Goal: Answer question/provide support

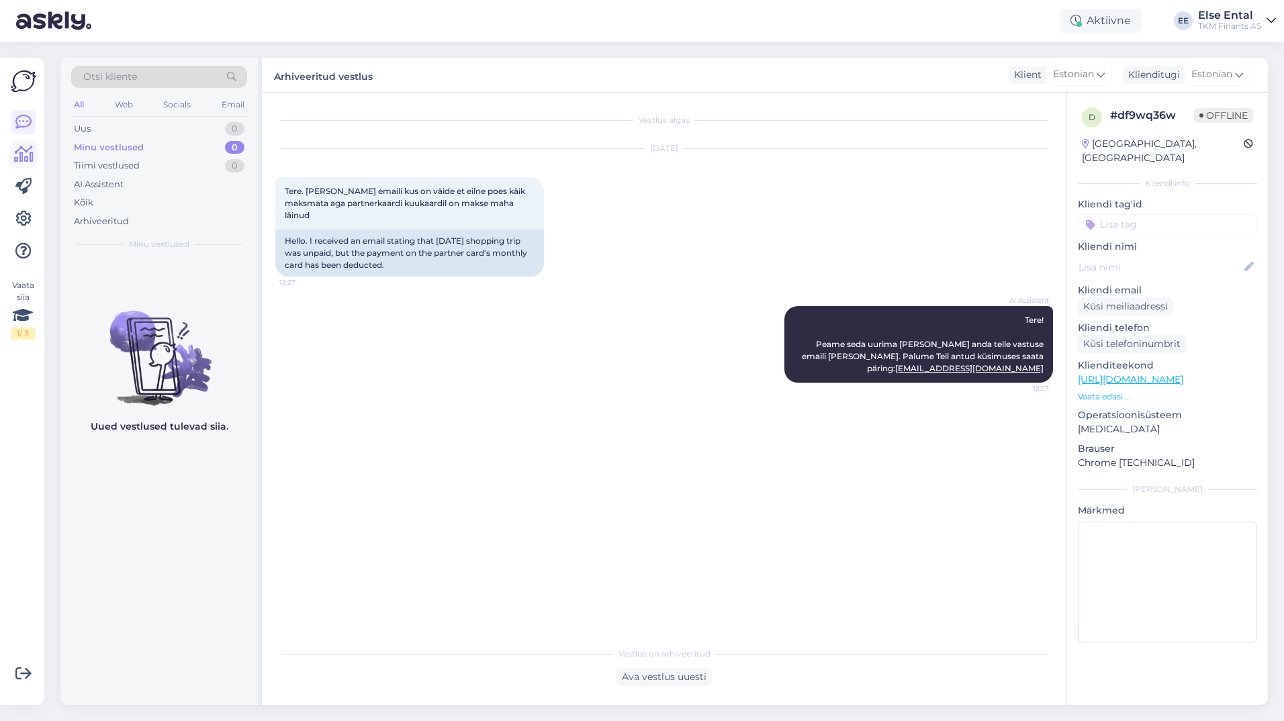
click at [21, 151] on icon at bounding box center [23, 154] width 19 height 16
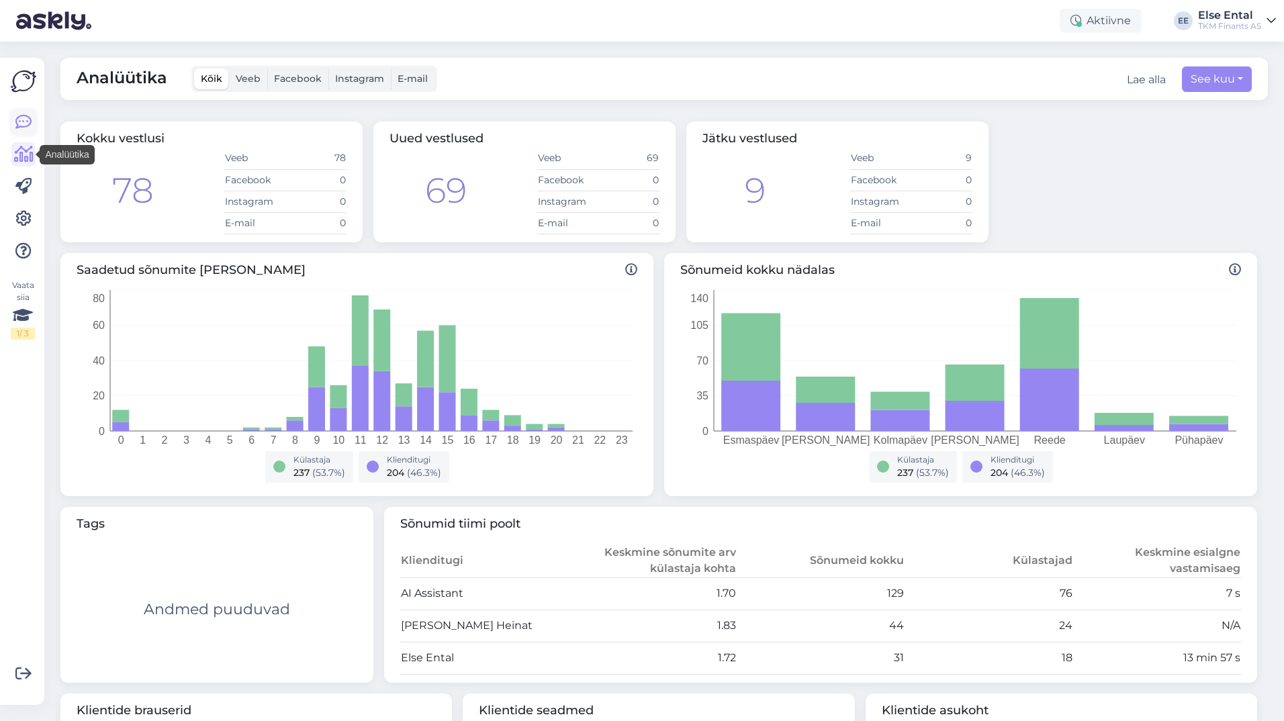
click at [24, 124] on icon at bounding box center [23, 122] width 16 height 16
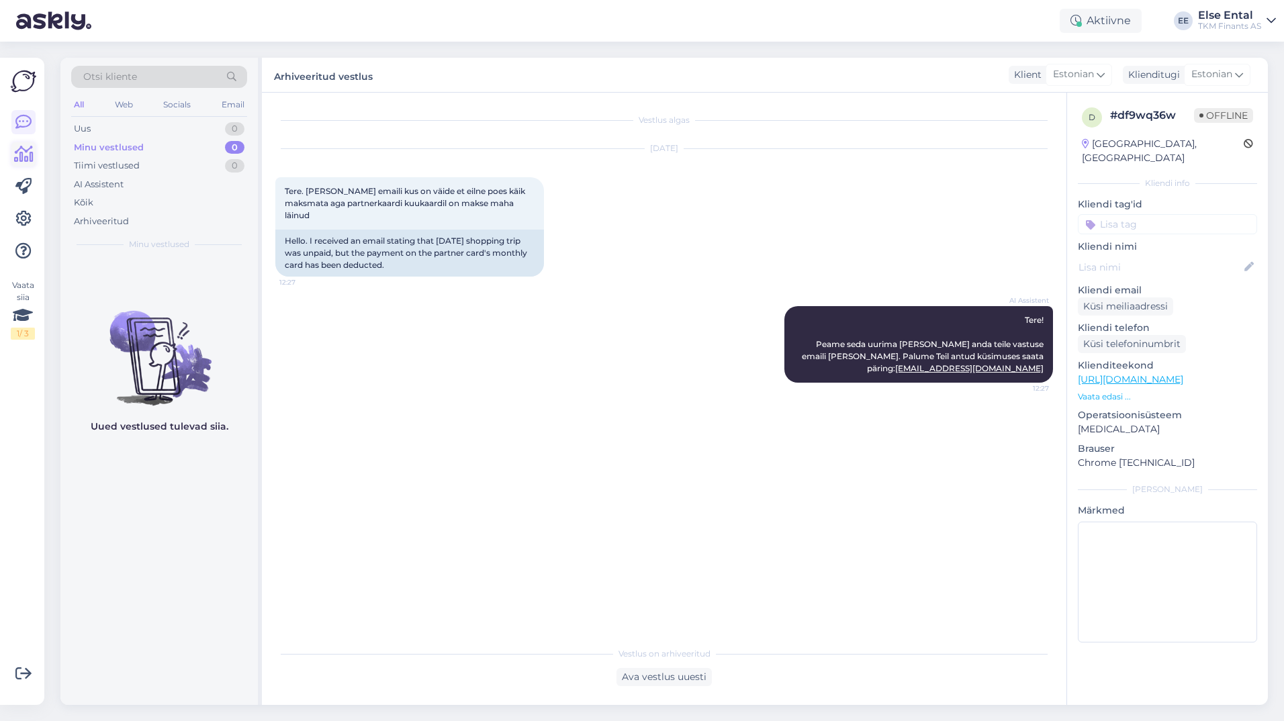
click at [25, 159] on icon at bounding box center [23, 154] width 19 height 16
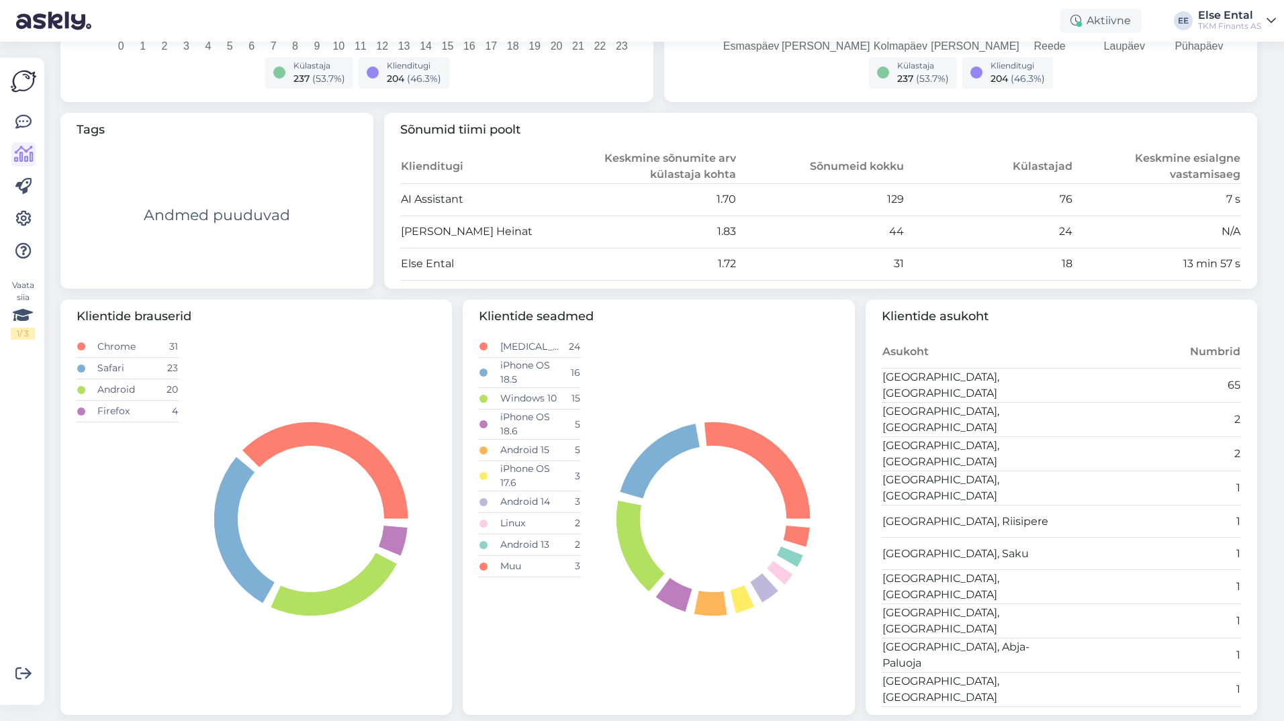
scroll to position [58, 0]
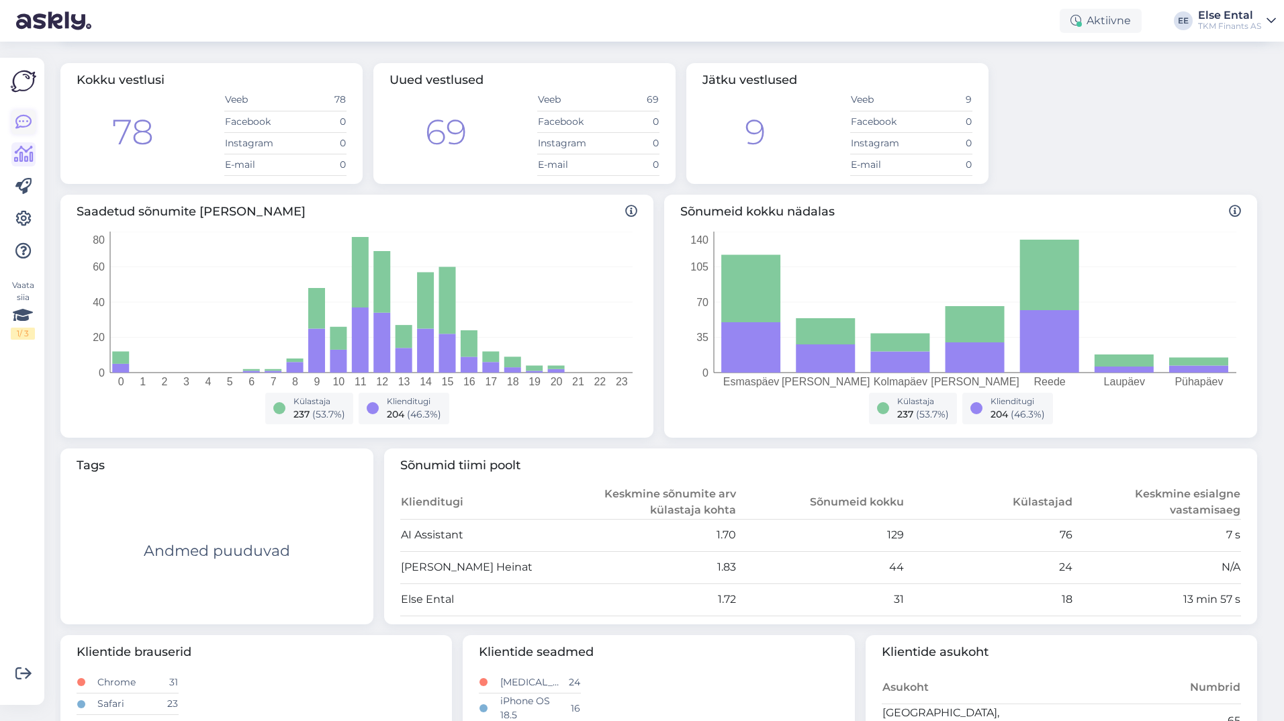
click at [21, 128] on icon at bounding box center [23, 122] width 16 height 16
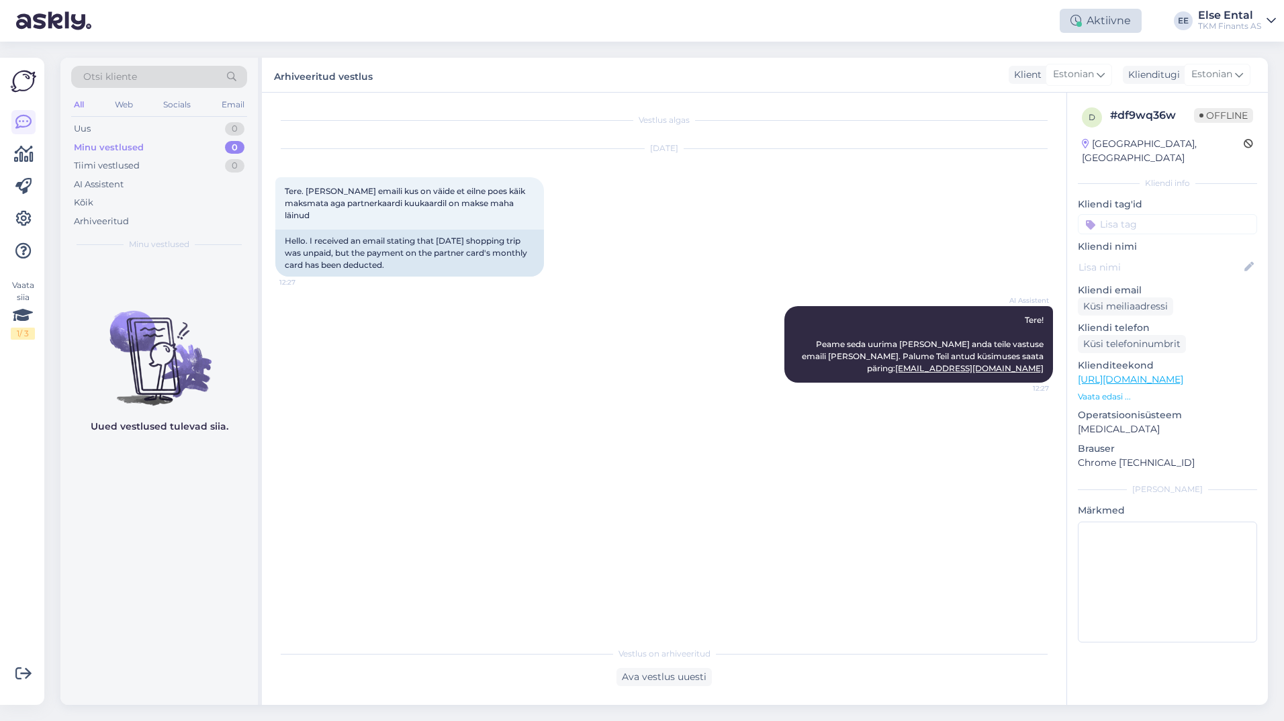
click at [1124, 17] on div "Aktiivne" at bounding box center [1100, 21] width 82 height 24
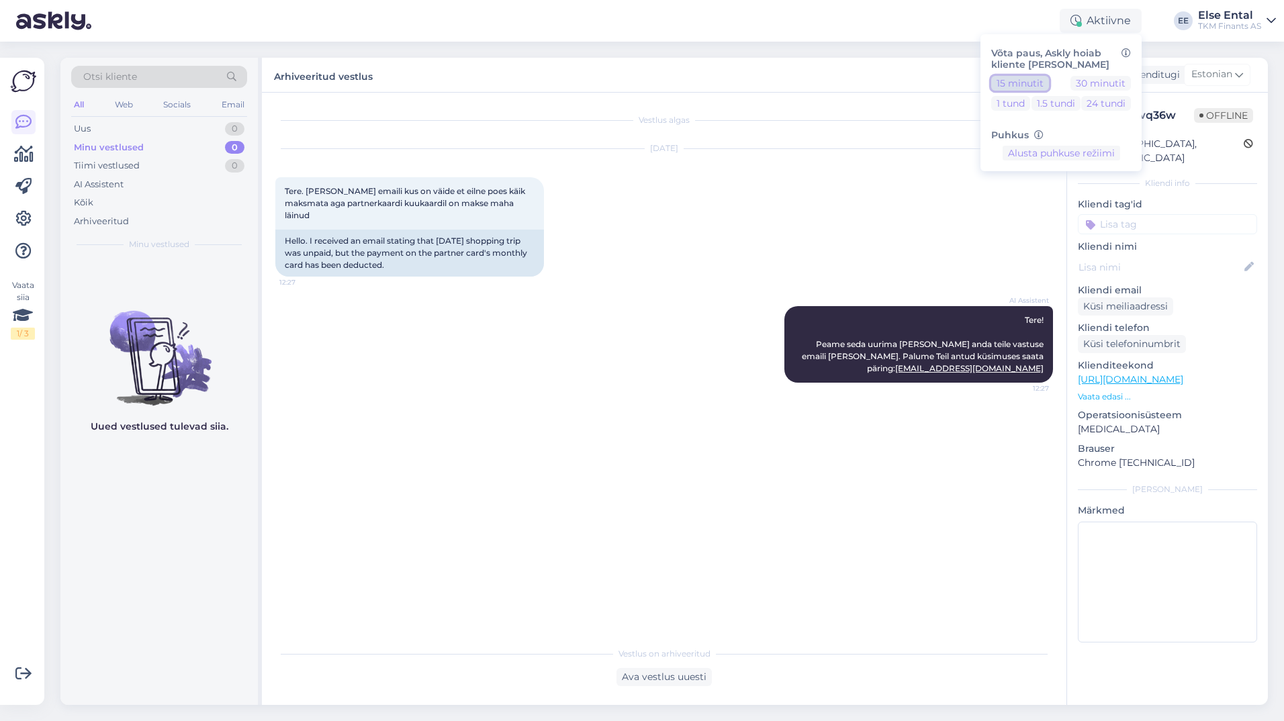
click at [1030, 81] on button "15 minutit" at bounding box center [1020, 83] width 58 height 15
click at [1045, 197] on button "Lõpeta paus" at bounding box center [1061, 195] width 68 height 15
click at [1024, 79] on button "15 minutit" at bounding box center [1020, 83] width 58 height 15
click at [92, 126] on div "Uus 1" at bounding box center [159, 128] width 176 height 19
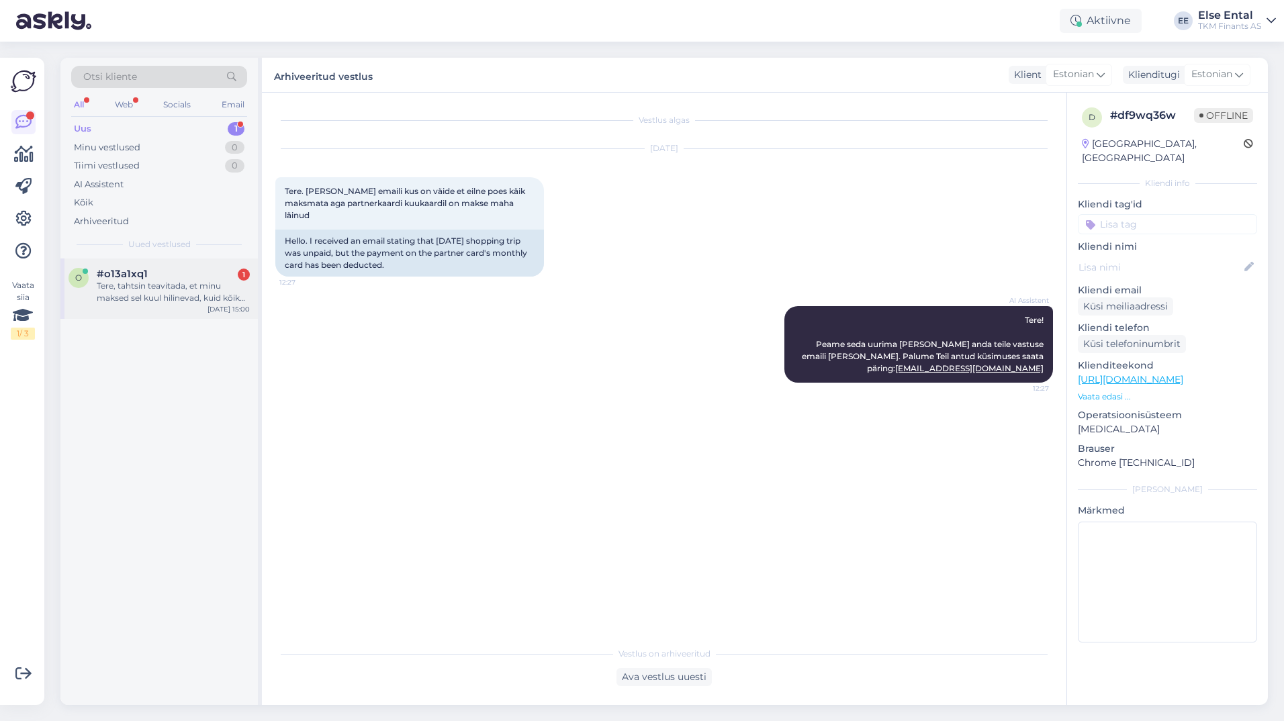
click at [181, 303] on div "Tere, tahtsin teavitada, et minu maksed sel kuul hilinevad, kuid kõik saab maks…" at bounding box center [173, 292] width 153 height 24
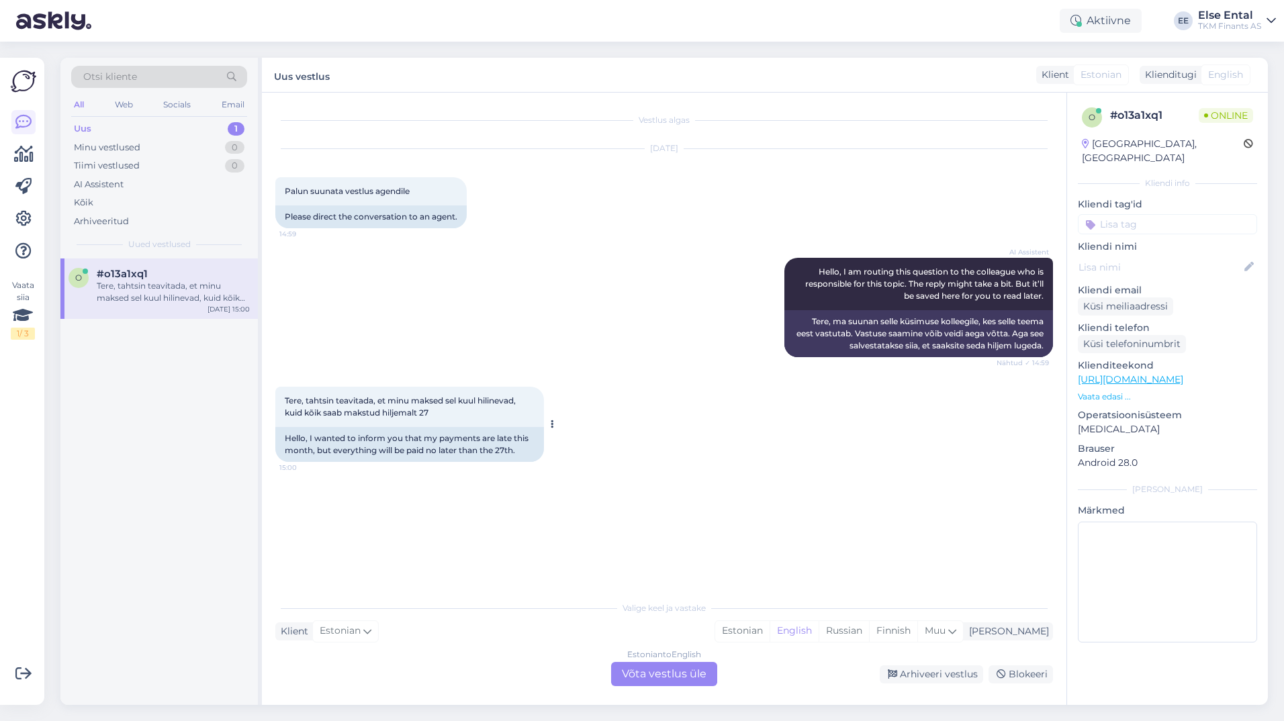
click at [476, 420] on div "Tere, tahtsin teavitada, et minu maksed sel kuul hilinevad, kuid kõik saab maks…" at bounding box center [409, 407] width 269 height 40
drag, startPoint x: 462, startPoint y: 414, endPoint x: 285, endPoint y: 402, distance: 177.0
click at [285, 402] on div "Tere, tahtsin teavitada, et minu maksed sel kuul hilinevad, kuid kõik saab maks…" at bounding box center [409, 407] width 269 height 40
click at [459, 410] on div "Tere, tahtsin teavitada, et minu maksed sel kuul hilinevad, kuid kõik saab maks…" at bounding box center [409, 407] width 269 height 40
click at [444, 431] on div "Hello, I wanted to inform you that my payments are late this month, but everyth…" at bounding box center [409, 444] width 269 height 35
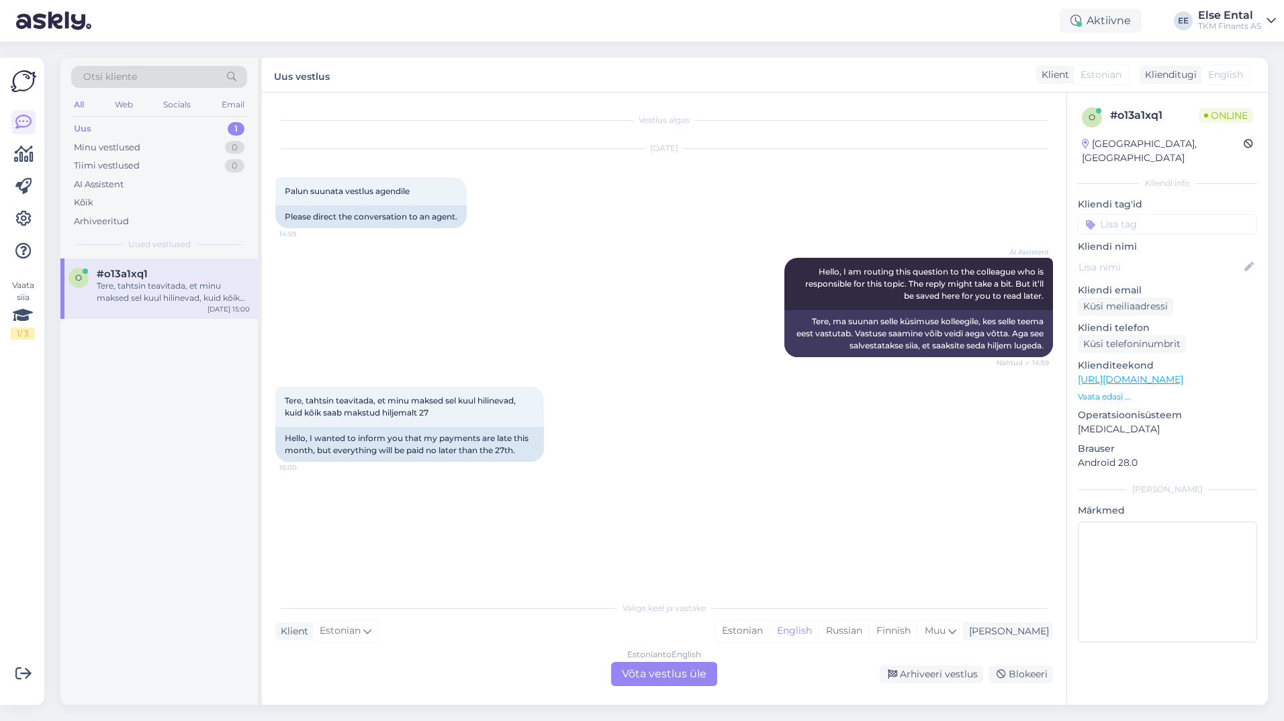
click at [638, 677] on div "Estonian to English Võta vestlus üle" at bounding box center [664, 674] width 106 height 24
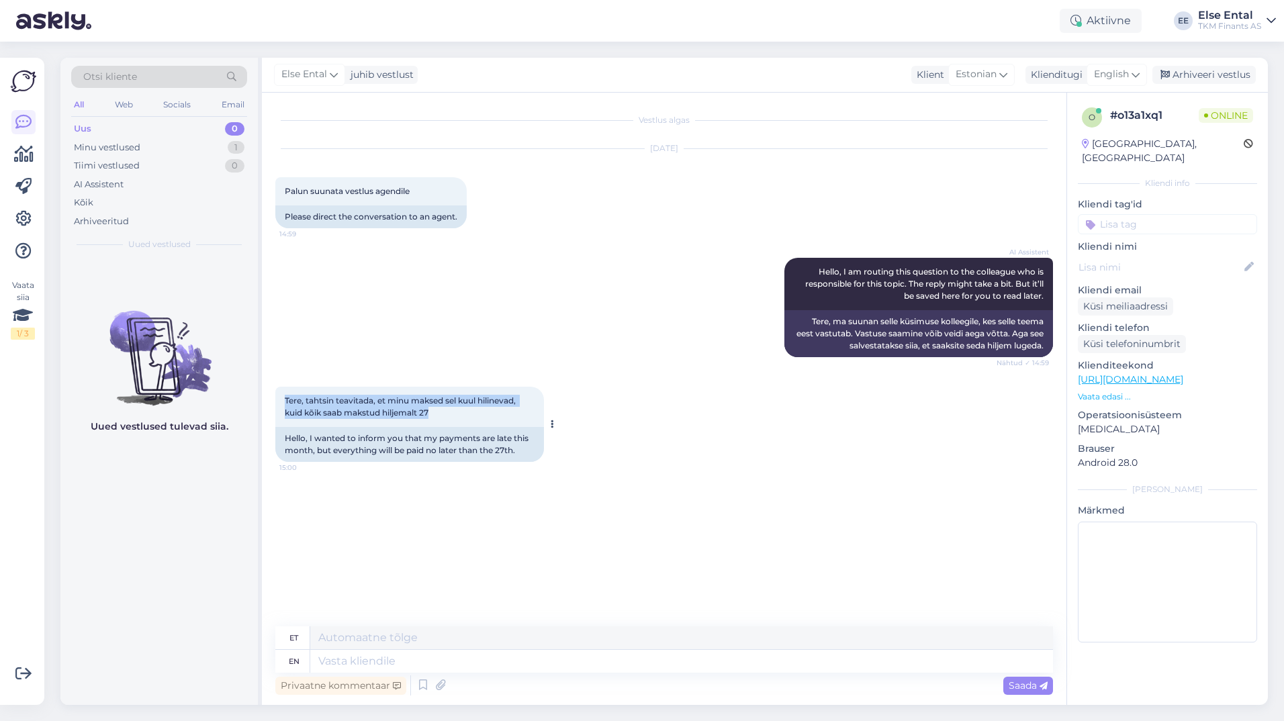
drag, startPoint x: 448, startPoint y: 412, endPoint x: 285, endPoint y: 405, distance: 164.0
click at [285, 405] on div "Tere, tahtsin teavitada, et minu maksed sel kuul hilinevad, kuid kõik saab maks…" at bounding box center [409, 407] width 269 height 40
click at [1136, 75] on icon at bounding box center [1135, 74] width 8 height 15
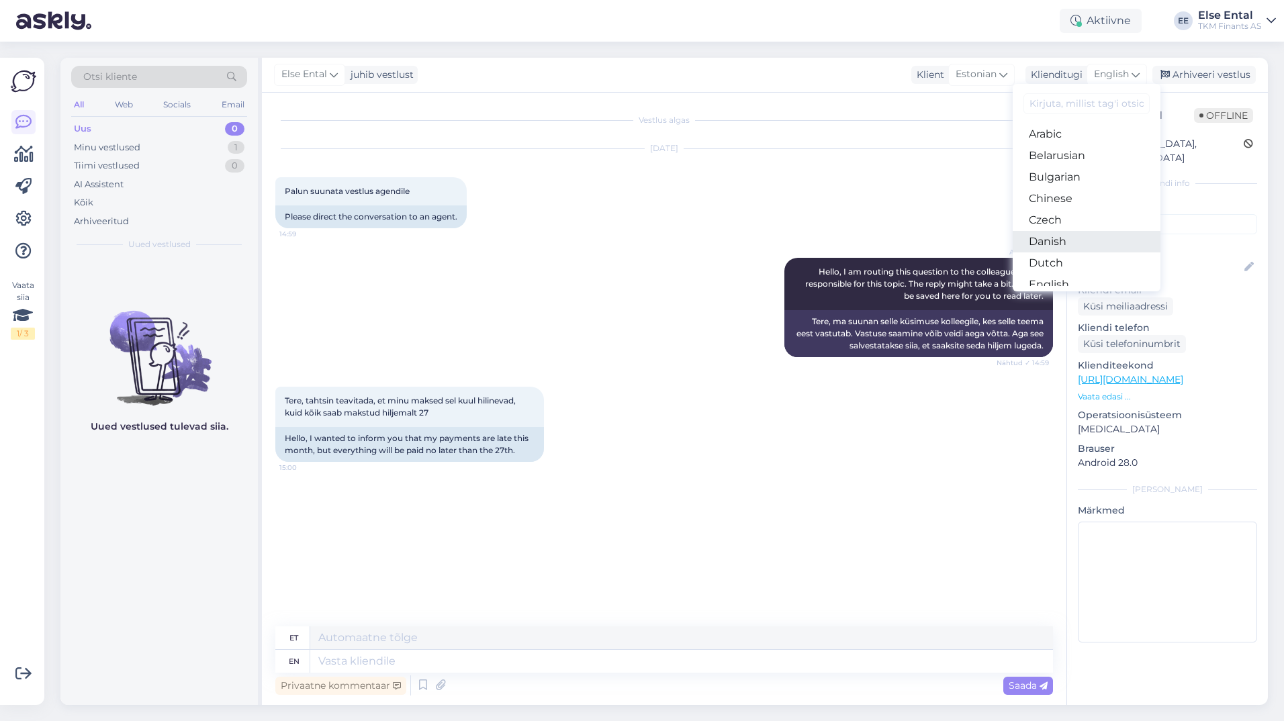
scroll to position [67, 0]
click at [1053, 237] on link "Estonian" at bounding box center [1086, 238] width 148 height 21
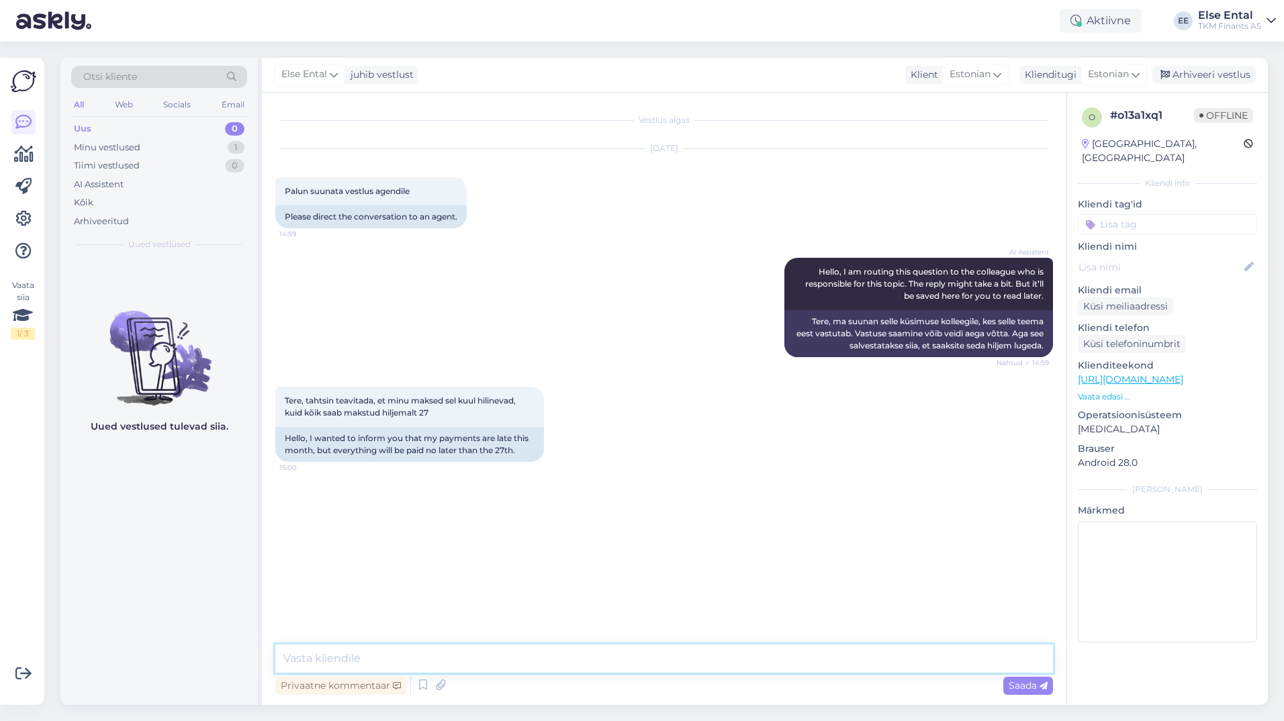
click at [369, 655] on textarea at bounding box center [663, 658] width 777 height 28
paste textarea "Lore ip dolorsit ametco adip el seddo eiusm temporin utlaboreetdol, mag aliquae…"
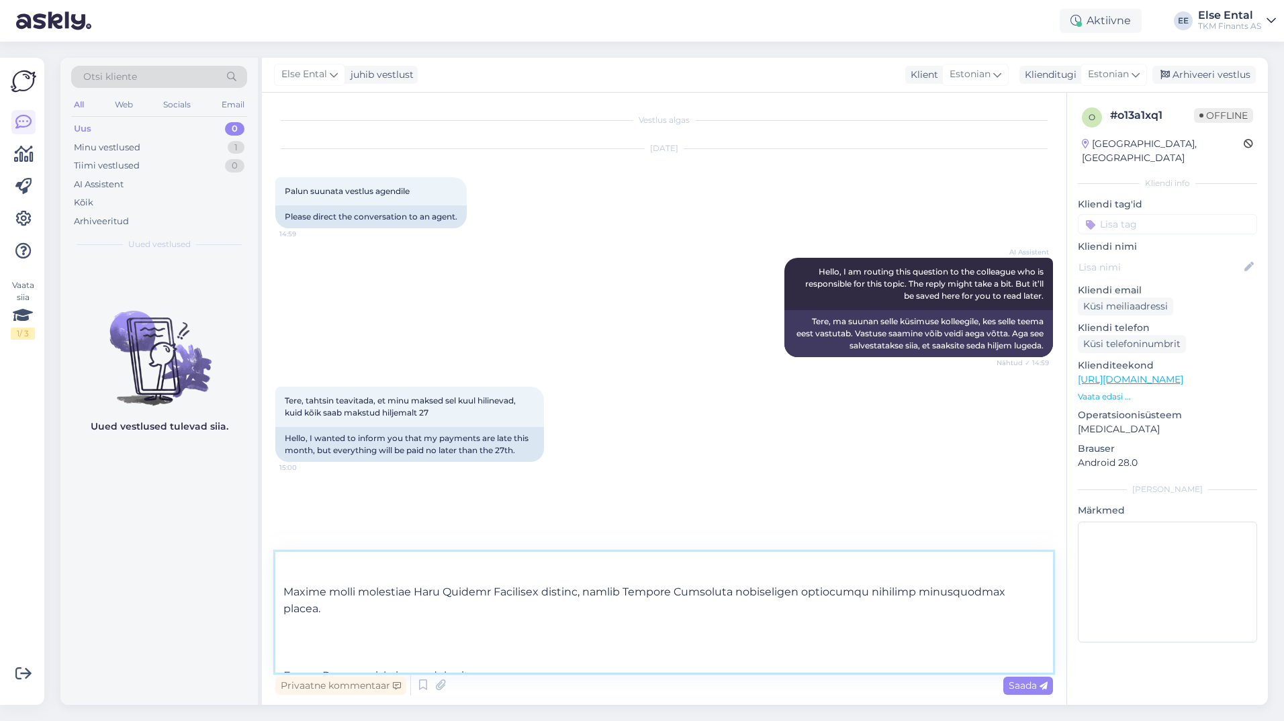
scroll to position [0, 0]
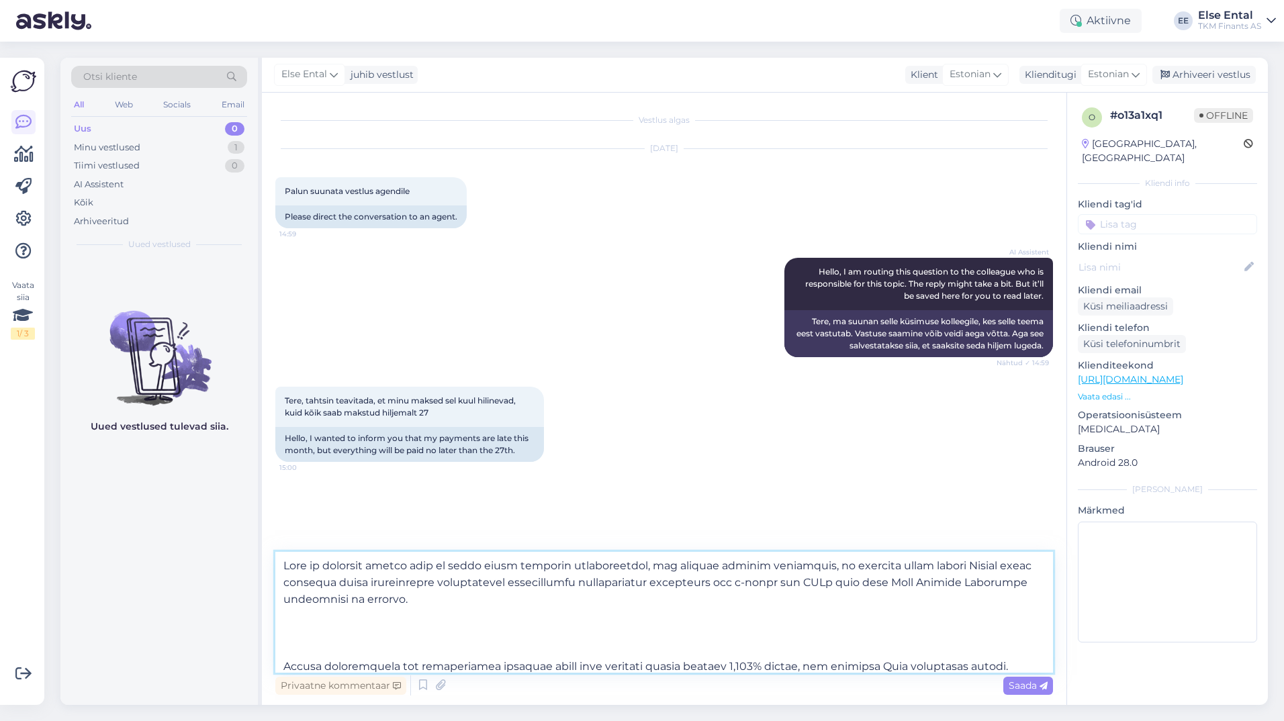
click at [283, 565] on textarea at bounding box center [663, 612] width 777 height 121
click at [382, 634] on textarea at bounding box center [663, 612] width 777 height 121
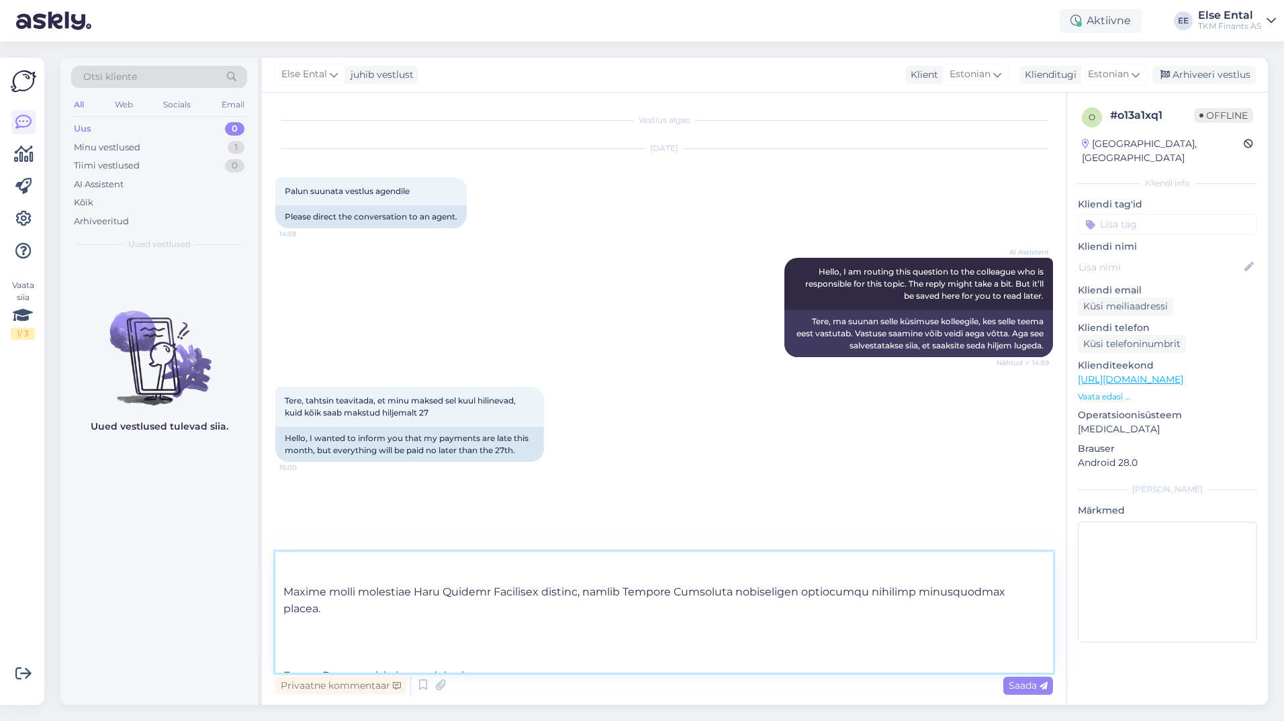
scroll to position [91, 0]
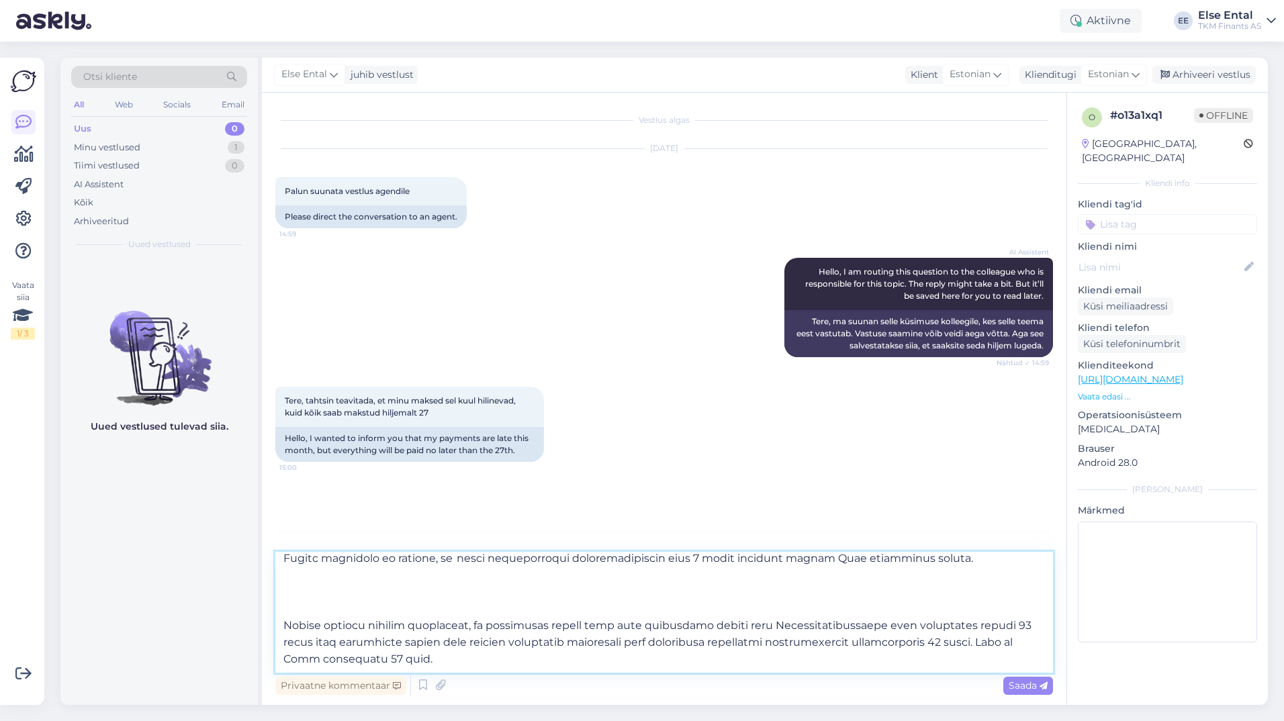
click at [329, 612] on textarea at bounding box center [663, 612] width 777 height 121
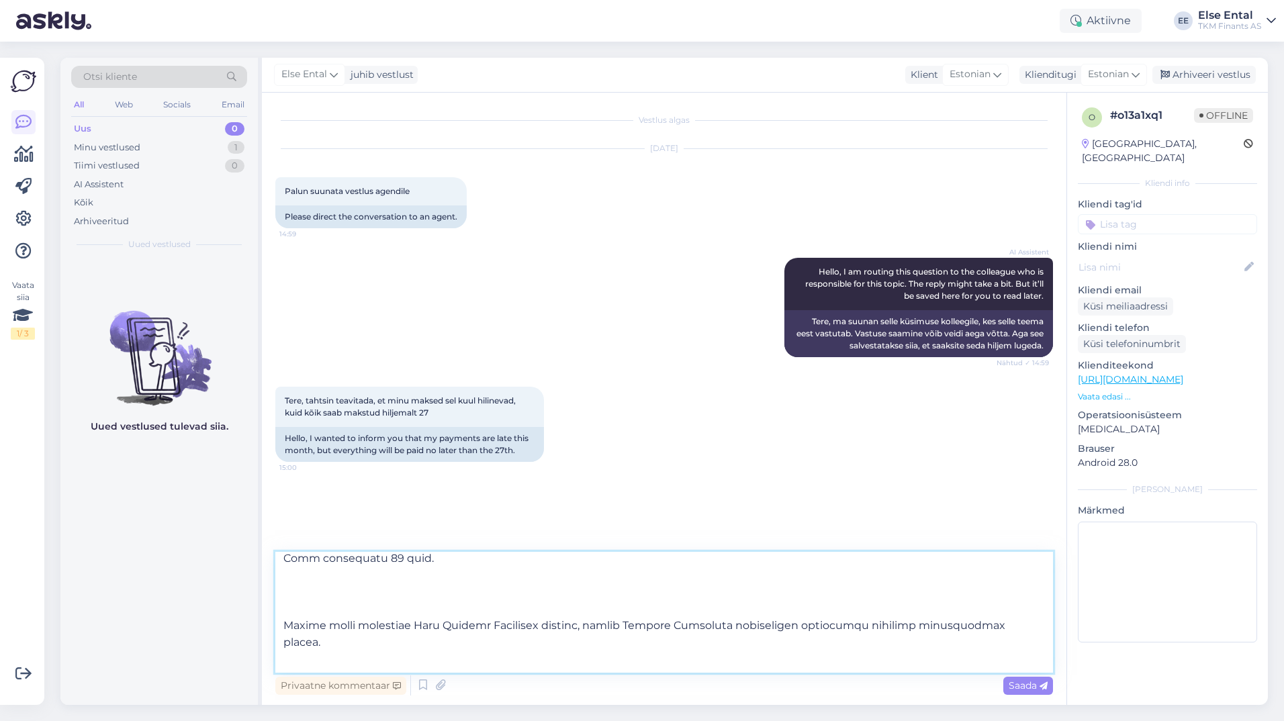
scroll to position [192, 0]
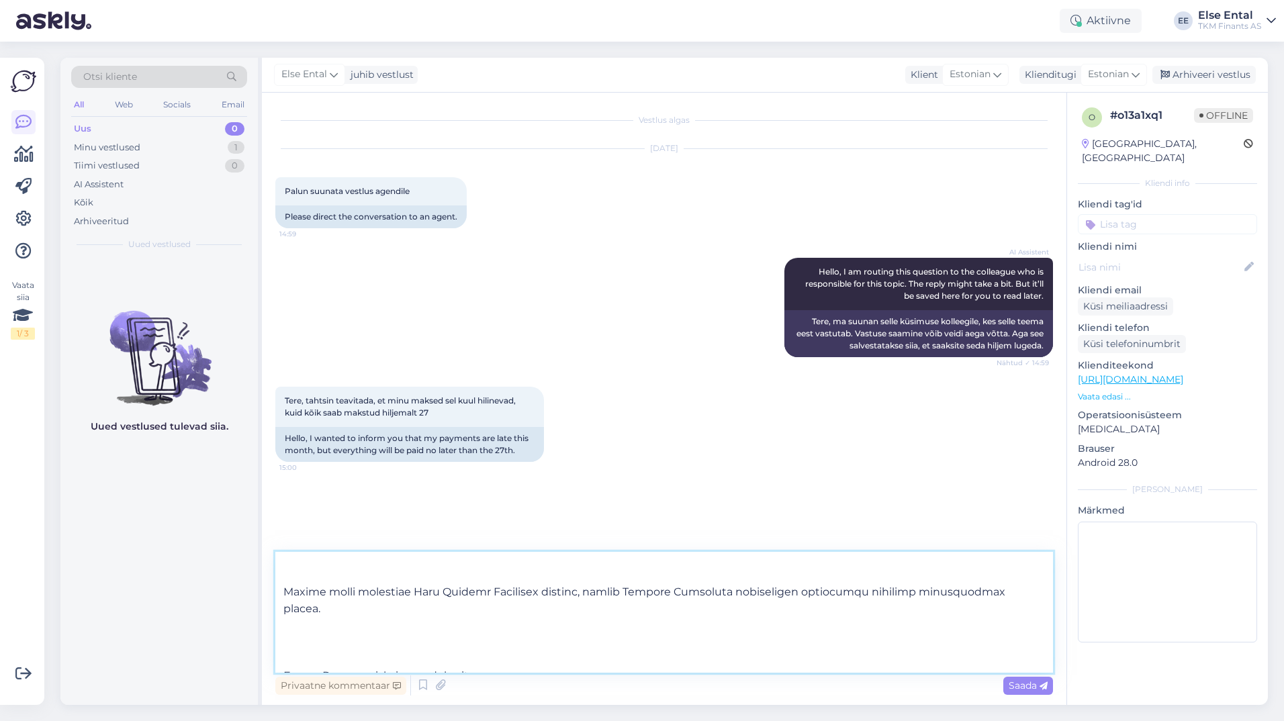
click at [320, 647] on textarea at bounding box center [663, 612] width 777 height 121
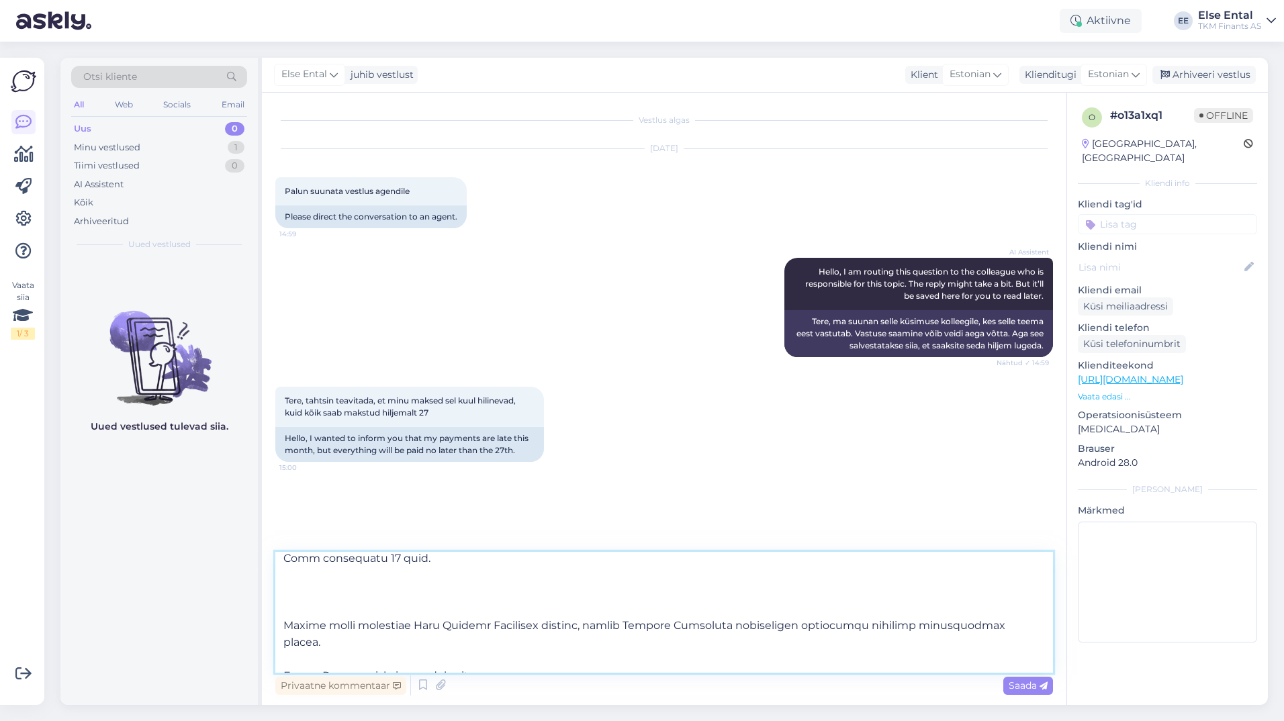
click at [311, 608] on textarea at bounding box center [663, 612] width 777 height 121
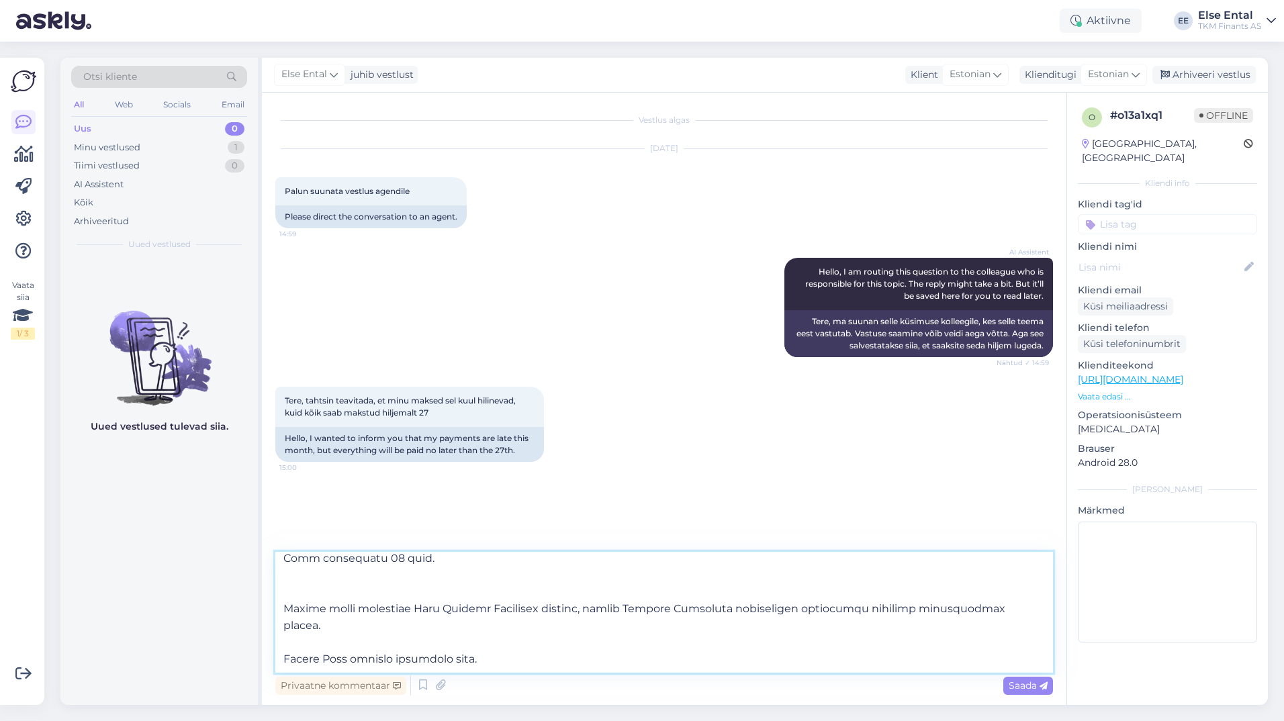
scroll to position [142, 0]
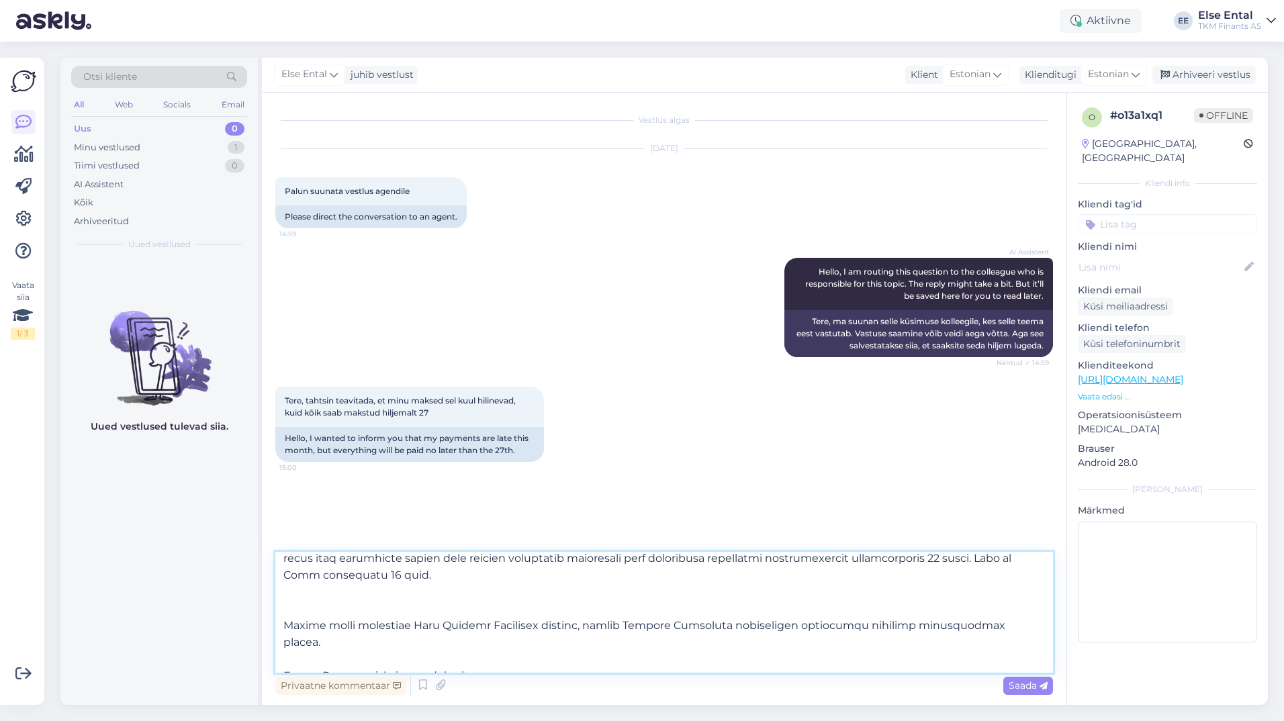
type textarea "Lore! Ipsu do sitametc adipis elit se doeiu tempo incididu utlaboreetdol, mag a…"
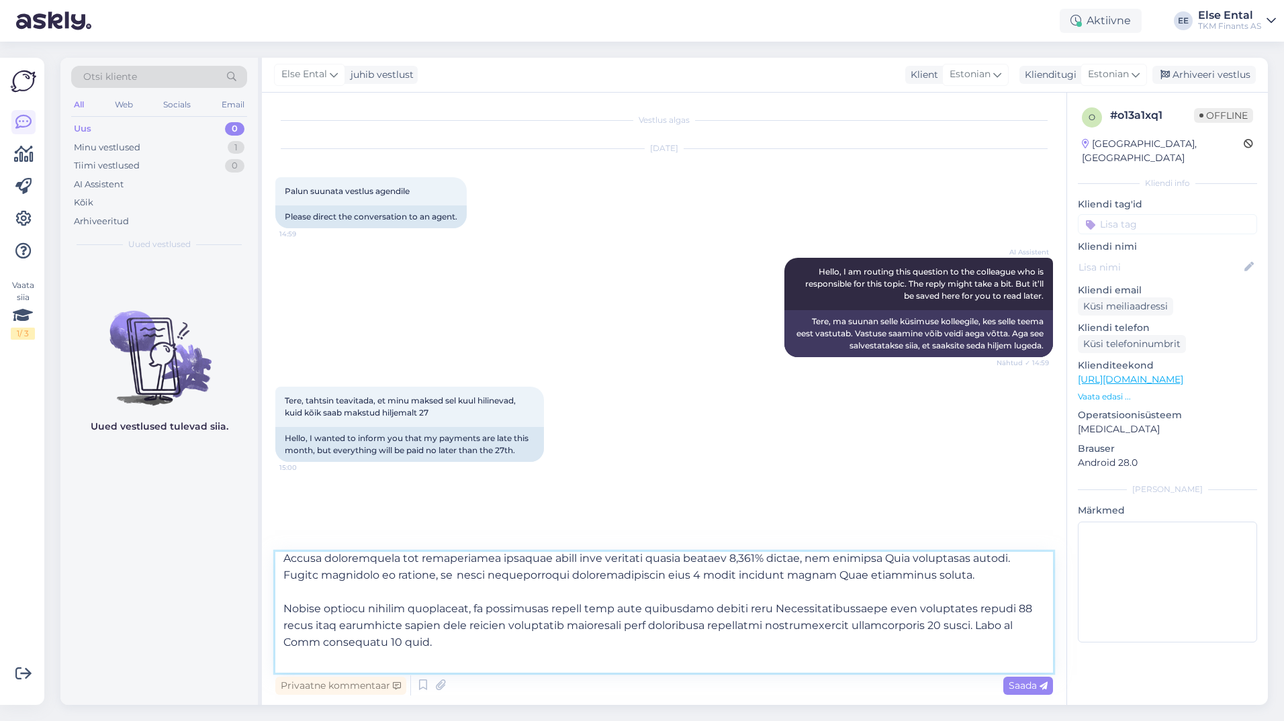
drag, startPoint x: 485, startPoint y: 649, endPoint x: 276, endPoint y: 605, distance: 213.4
click at [276, 605] on textarea at bounding box center [663, 612] width 777 height 121
click at [481, 592] on textarea at bounding box center [663, 612] width 777 height 121
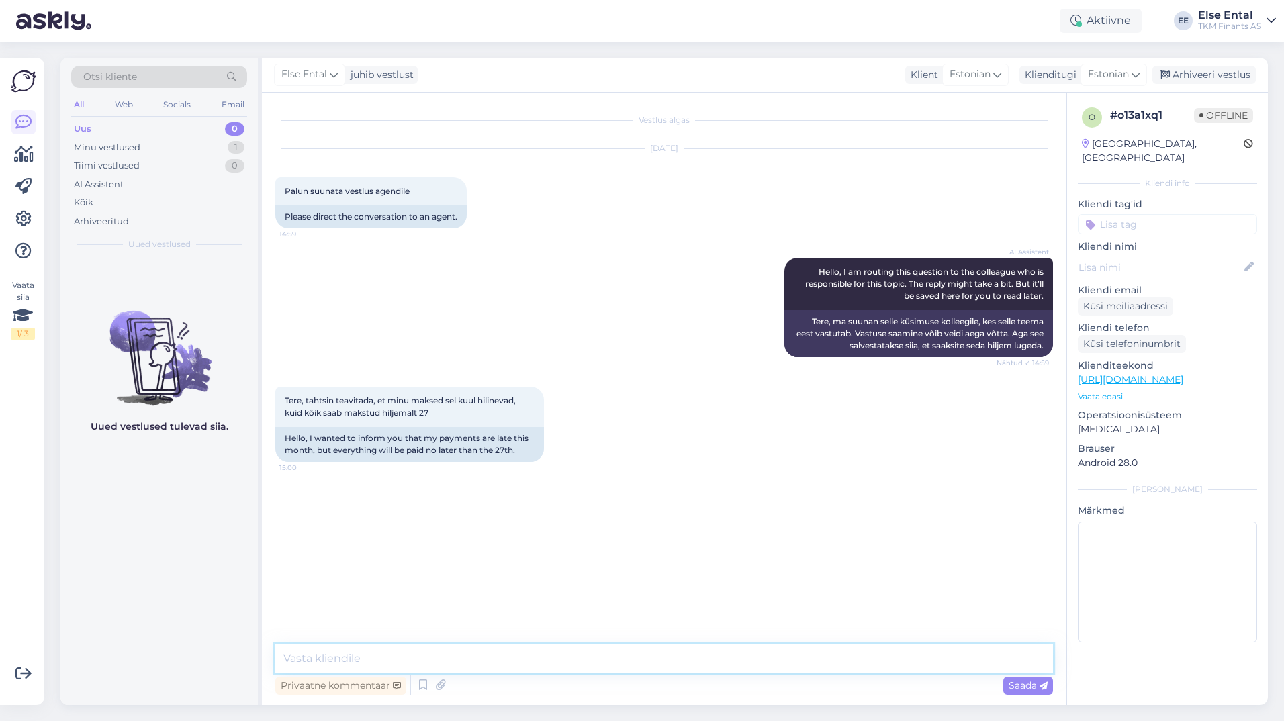
scroll to position [0, 0]
click at [382, 658] on textarea at bounding box center [663, 658] width 777 height 28
click at [281, 661] on textarea "Palun saatke [PERSON_NAME] tuvastamiseks Teie viitenumber." at bounding box center [663, 658] width 777 height 28
type textarea "Tere! Palun saatke [PERSON_NAME] tuvastamiseks Teie viitenumber."
click at [660, 658] on textarea "Tere! Palun saatke [PERSON_NAME] tuvastamiseks Teie viitenumber." at bounding box center [663, 658] width 777 height 28
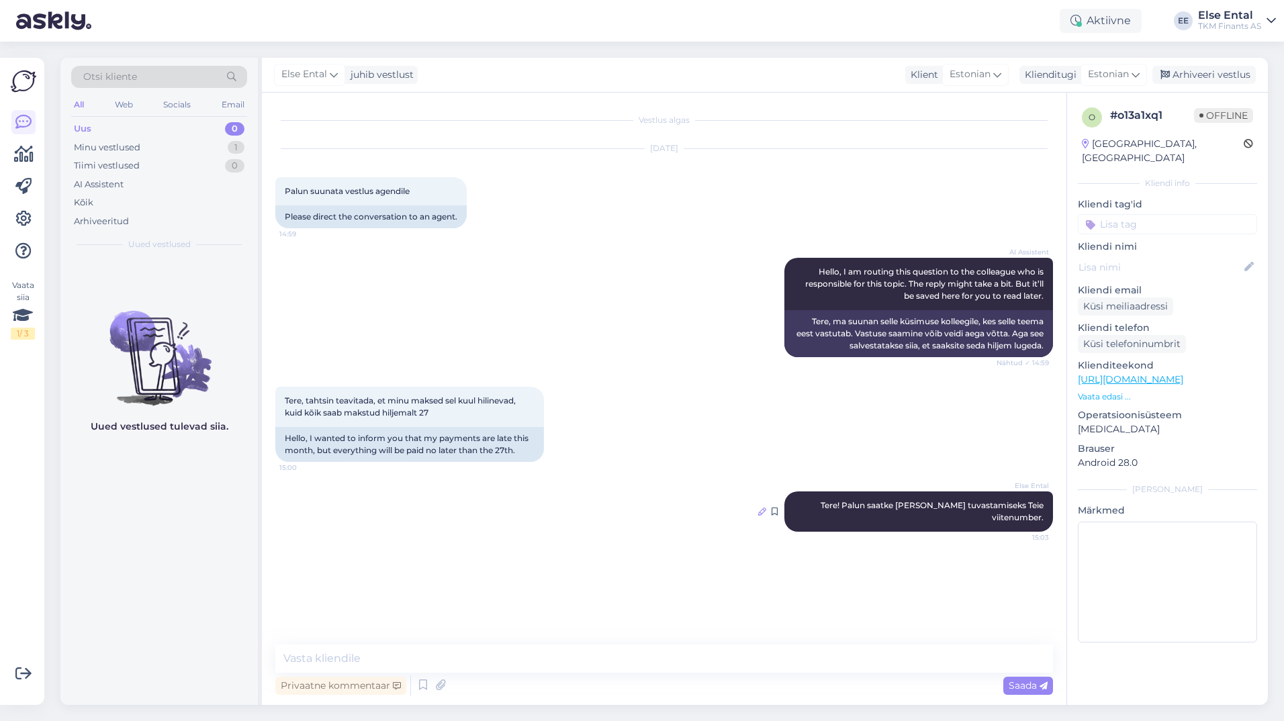
click at [763, 516] on icon at bounding box center [762, 512] width 8 height 8
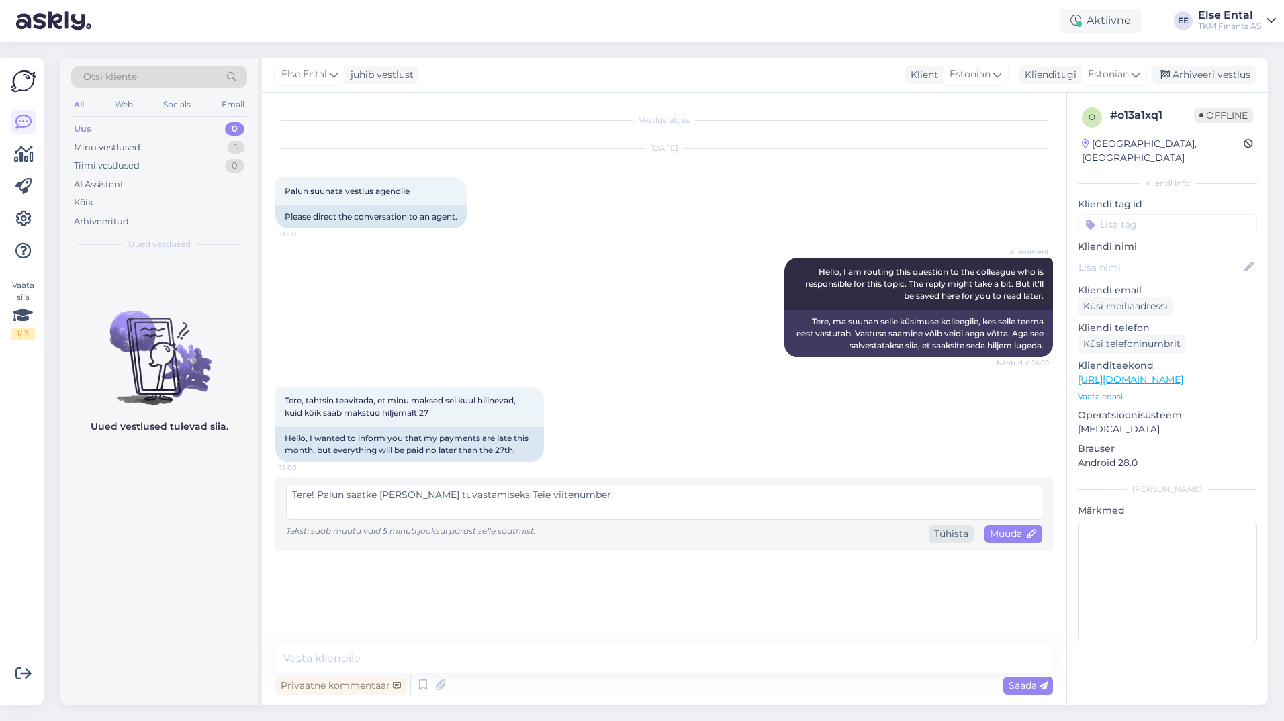
click at [947, 537] on div "Tühista" at bounding box center [950, 534] width 45 height 18
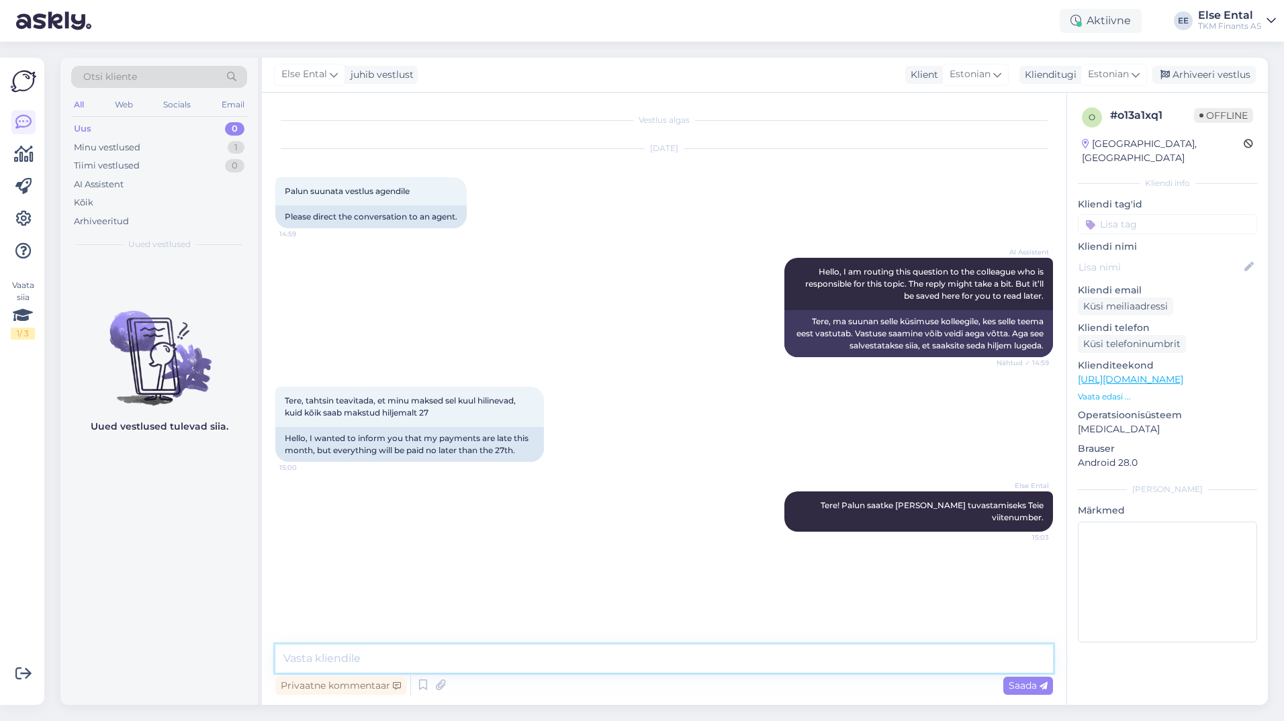
click at [770, 670] on textarea at bounding box center [663, 658] width 777 height 28
click at [111, 160] on div "Tiimi vestlused" at bounding box center [107, 165] width 66 height 13
click at [111, 137] on div "Uus 0" at bounding box center [159, 128] width 176 height 19
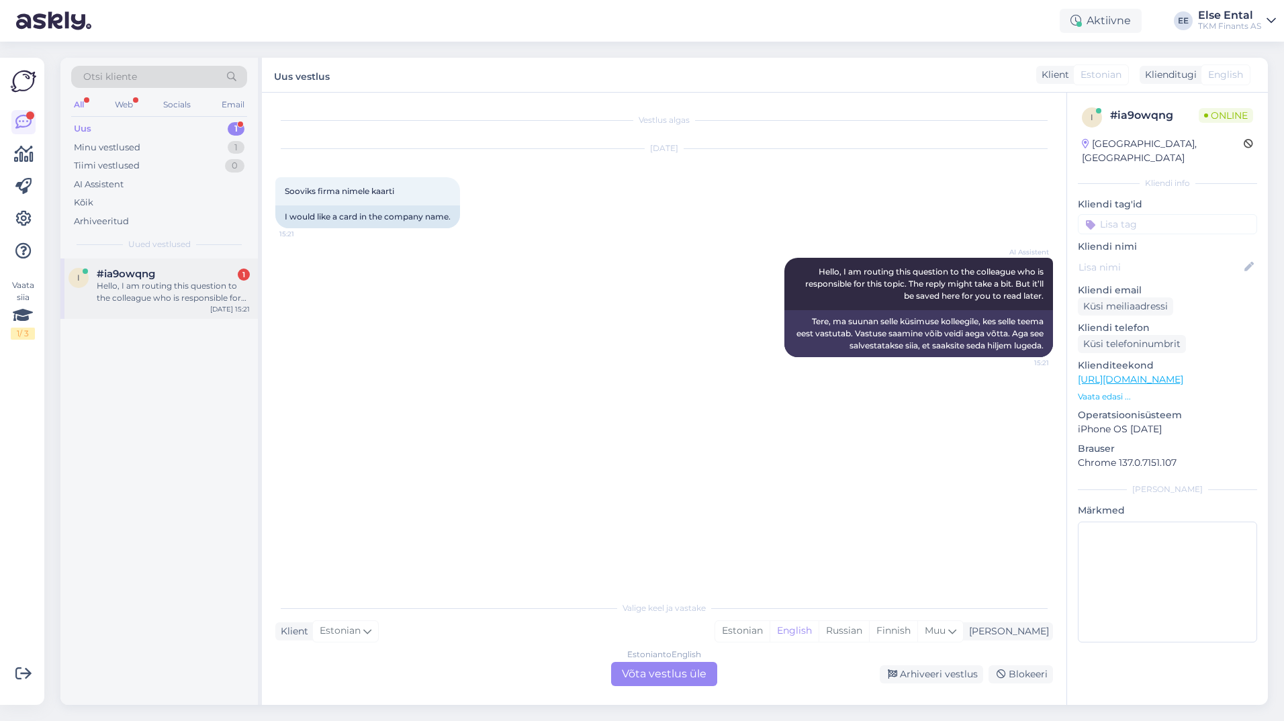
click at [182, 294] on div "Hello, I am routing this question to the colleague who is responsible for this …" at bounding box center [173, 292] width 153 height 24
click at [117, 66] on div "Otsi kliente" at bounding box center [159, 77] width 176 height 22
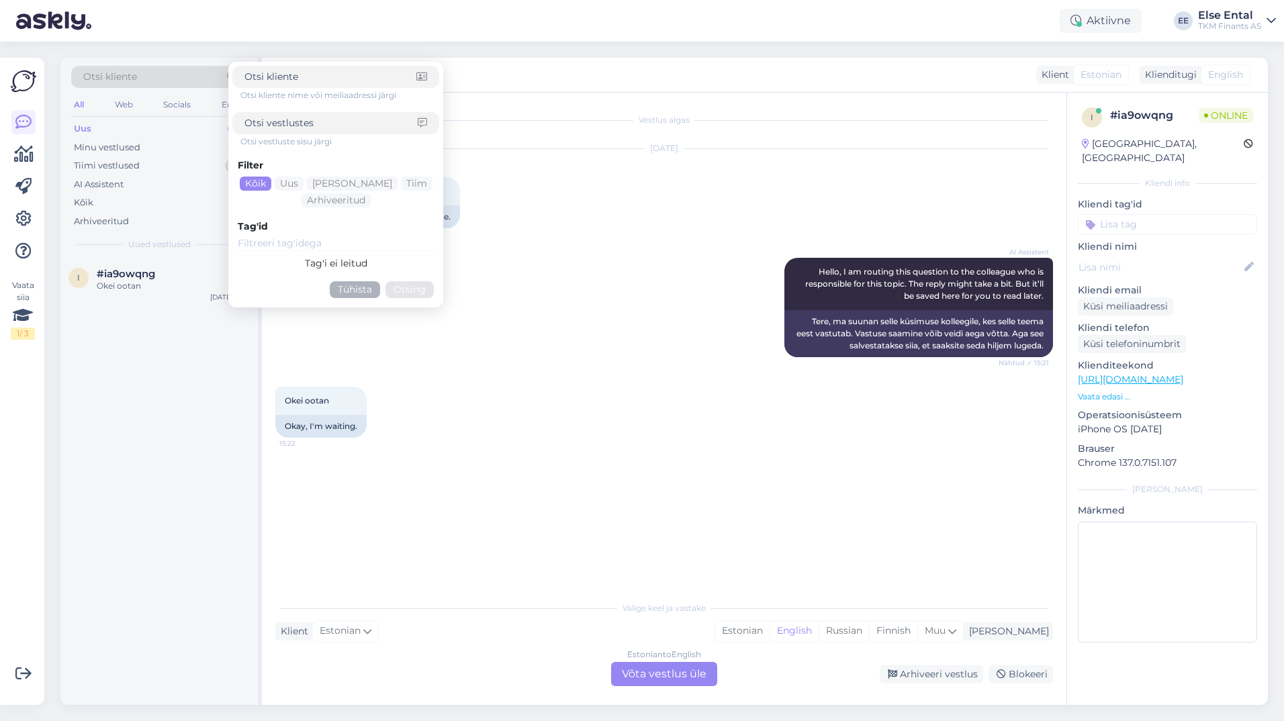
click at [283, 118] on input at bounding box center [330, 123] width 173 height 14
type input "residen"
click at [310, 199] on div "Arhiveeritud" at bounding box center [335, 200] width 69 height 14
click at [402, 288] on button "Otsing" at bounding box center [409, 289] width 48 height 17
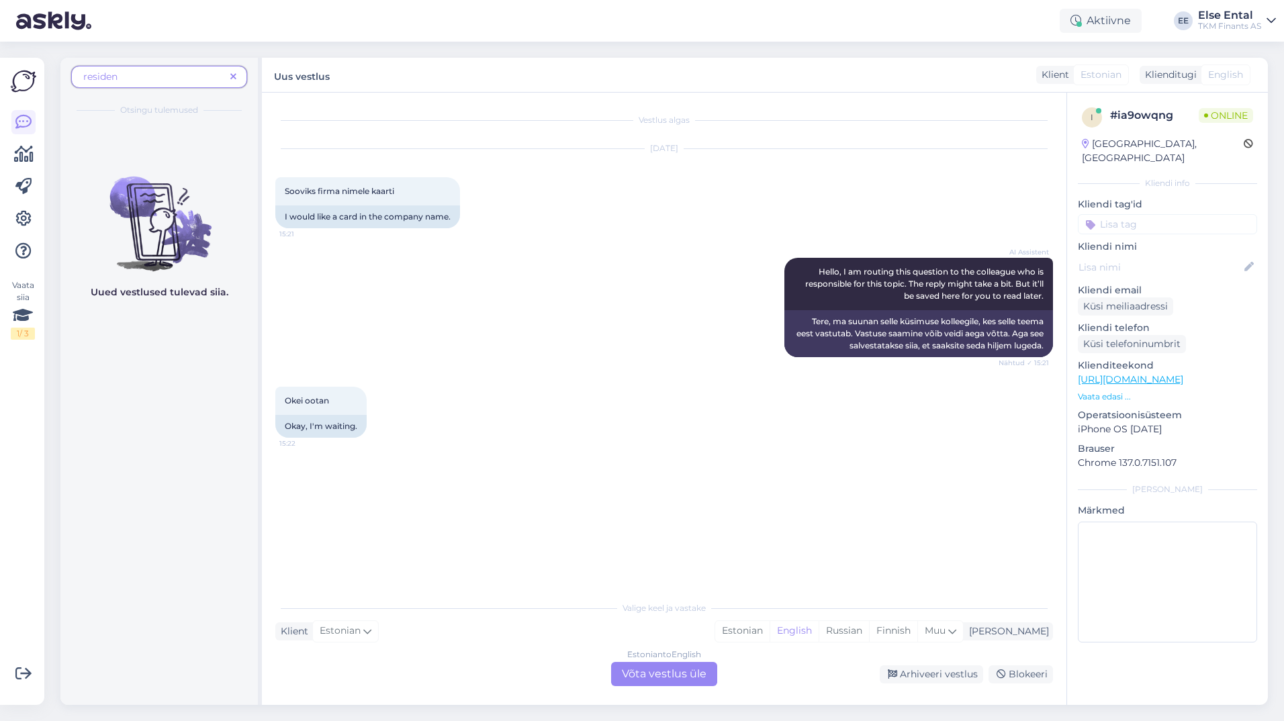
click at [234, 77] on icon at bounding box center [233, 77] width 6 height 9
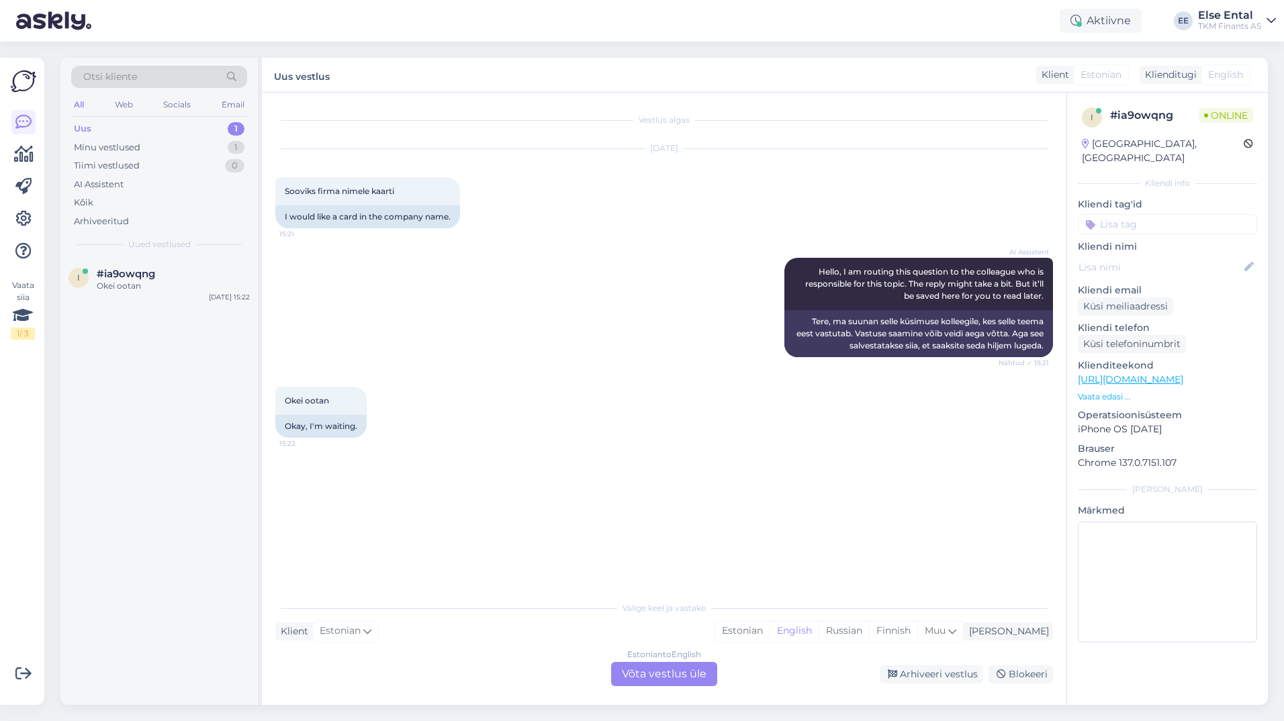
click at [1175, 75] on div "Klienditugi" at bounding box center [1167, 75] width 57 height 14
click at [681, 679] on div "Estonian to English Võta vestlus üle" at bounding box center [664, 674] width 106 height 24
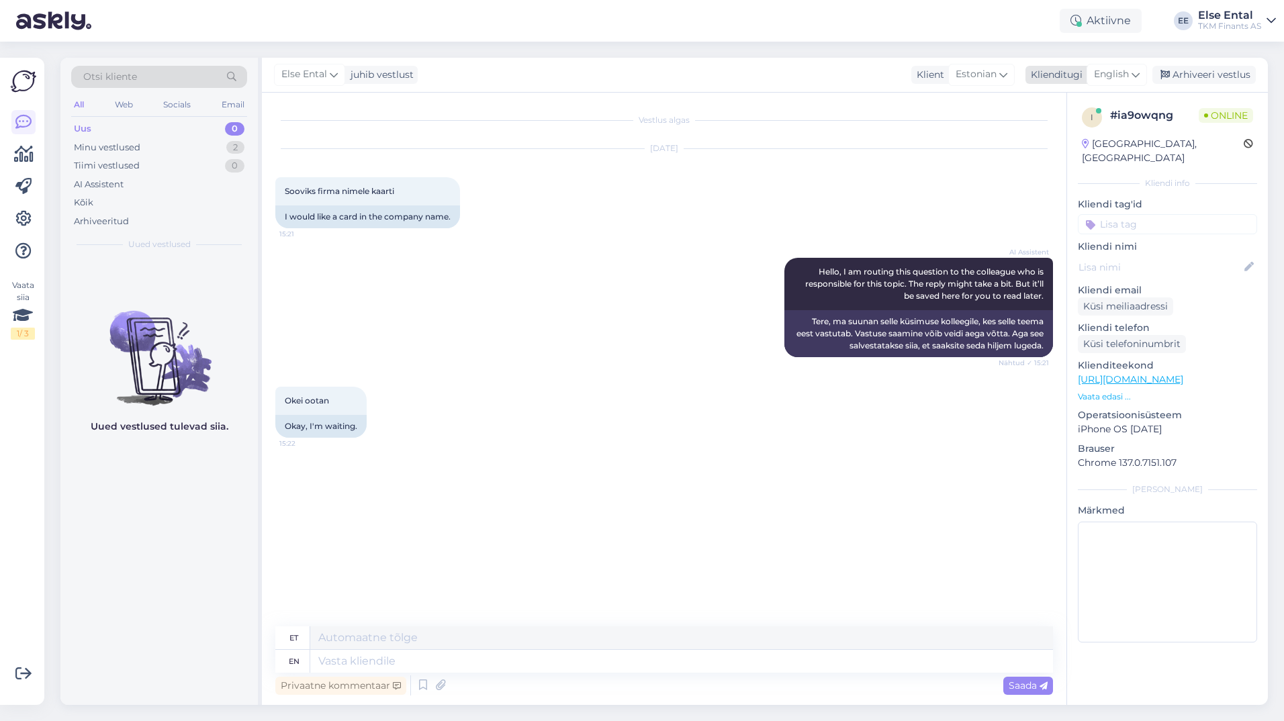
click at [1119, 73] on span "English" at bounding box center [1111, 74] width 35 height 15
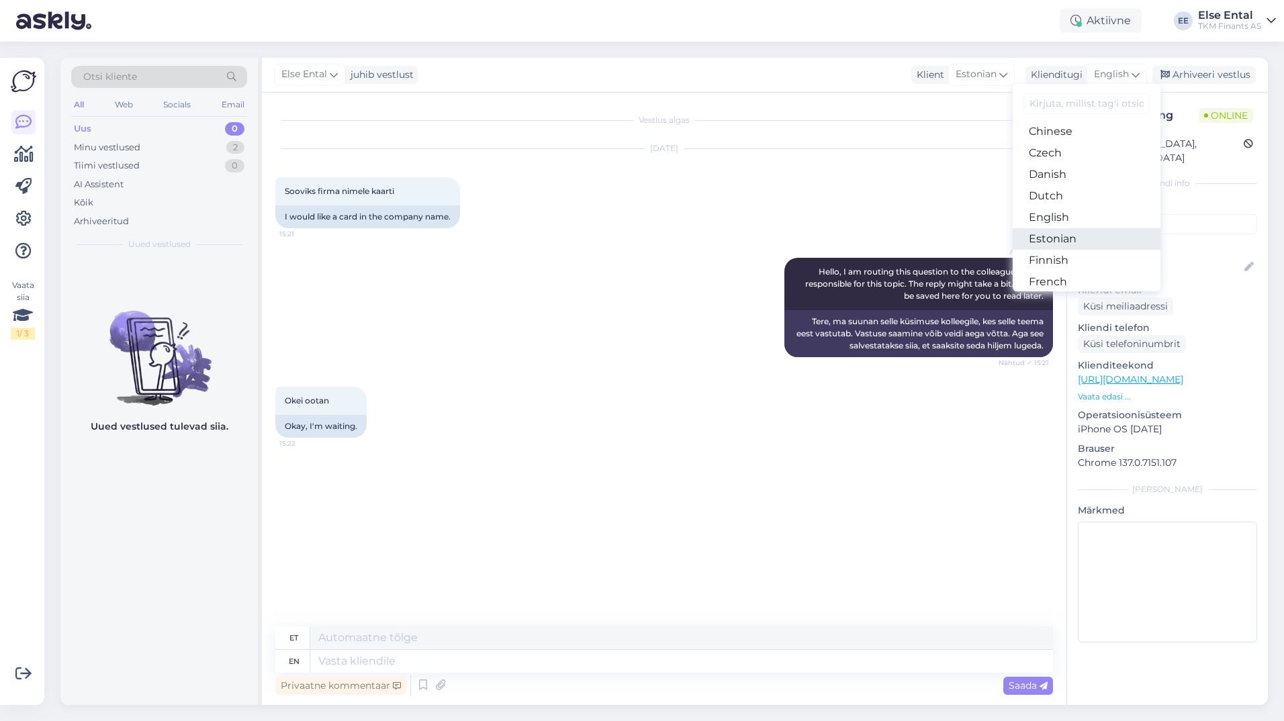
scroll to position [134, 0]
click at [1057, 175] on link "Estonian" at bounding box center [1086, 171] width 148 height 21
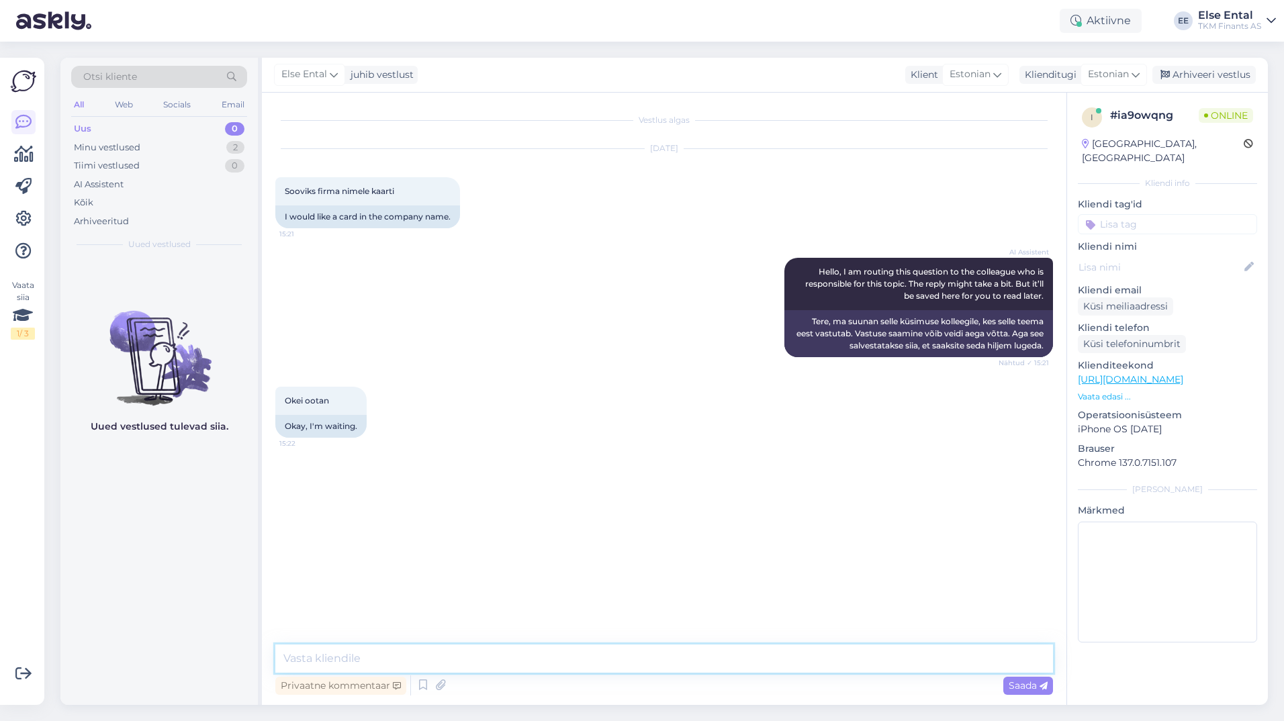
click at [377, 663] on textarea at bounding box center [663, 658] width 777 height 28
paste textarea "Partner Kuukaardi ostulimiiti saavad taotleda kõik sissetulekut omavad Partnerk…"
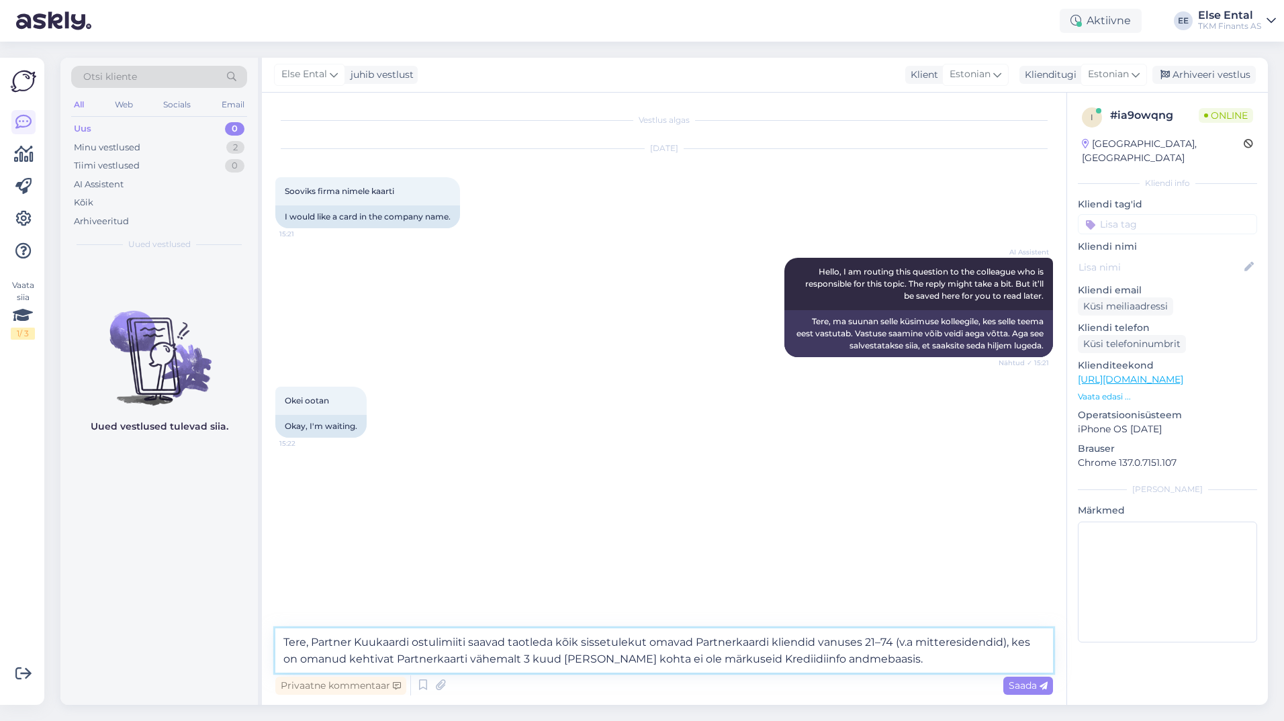
click at [879, 663] on textarea "Tere, Partner Kuukaardi ostulimiiti saavad taotleda kõik sissetulekut omavad Pa…" at bounding box center [663, 650] width 777 height 44
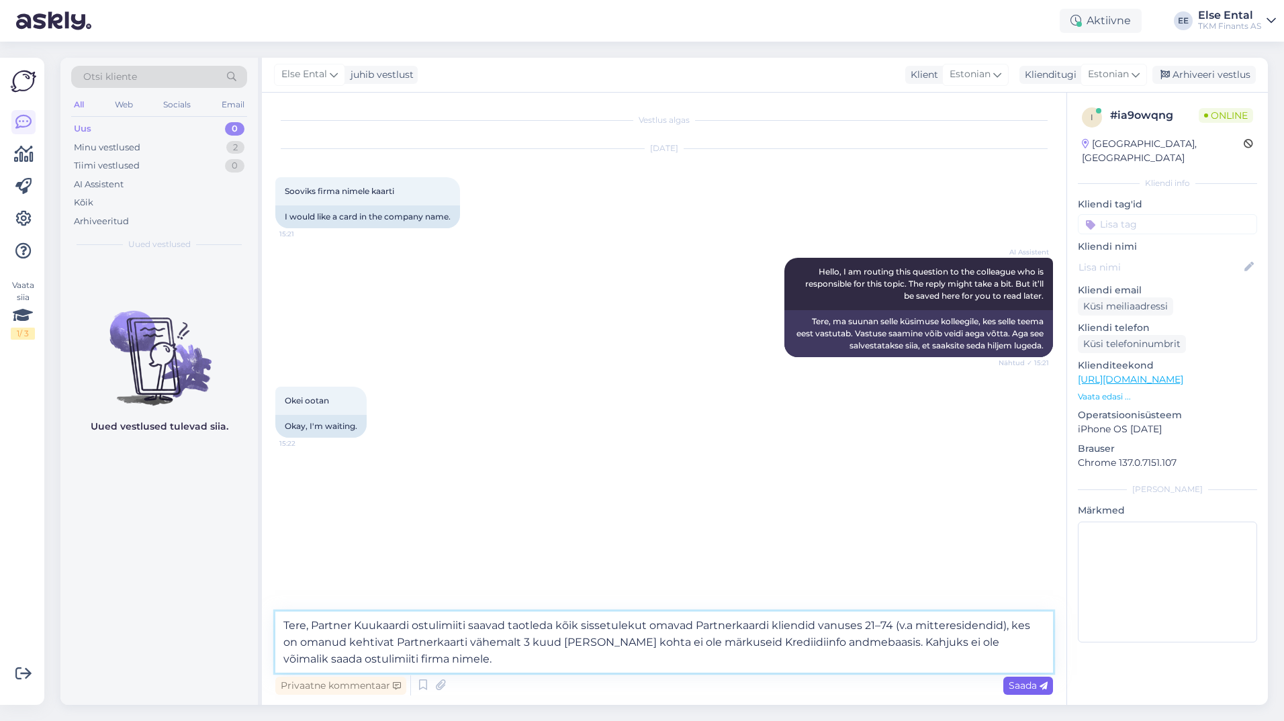
type textarea "Tere, Partner Kuukaardi ostulimiiti saavad taotleda kõik sissetulekut omavad Pa…"
click at [1036, 691] on div "Saada" at bounding box center [1028, 686] width 50 height 18
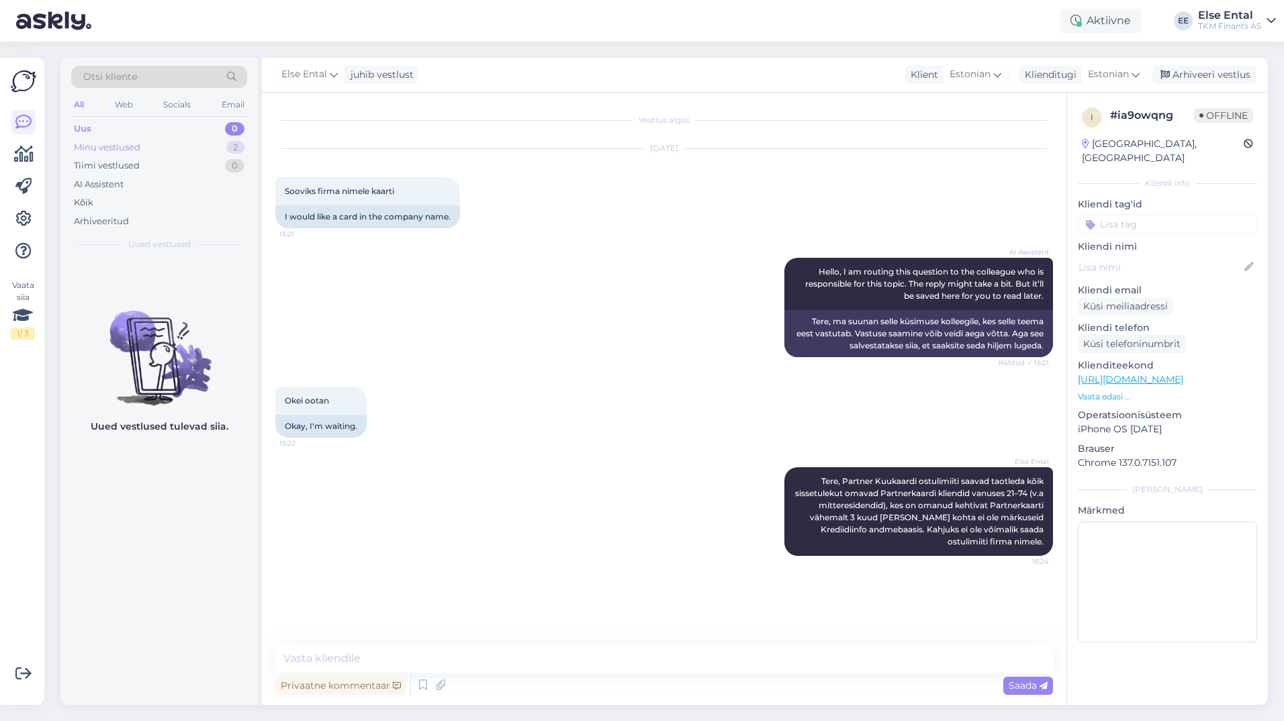
click at [151, 150] on div "Minu vestlused 2" at bounding box center [159, 147] width 176 height 19
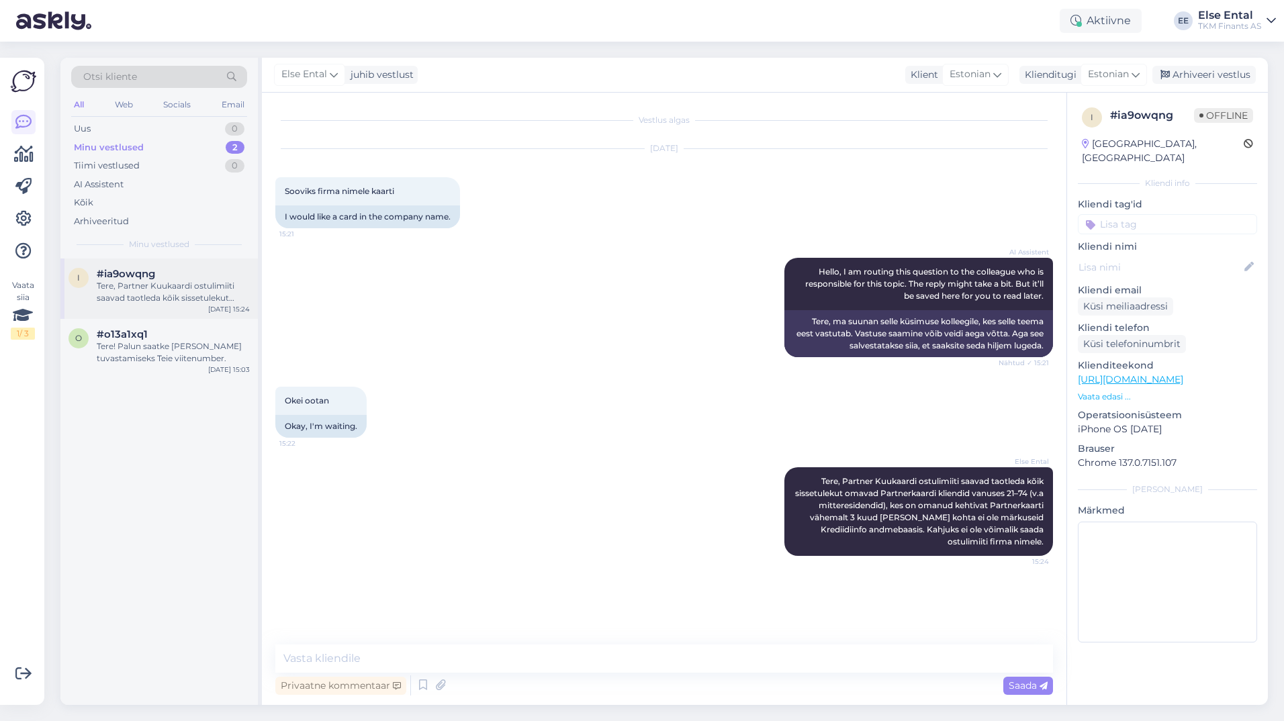
click at [138, 281] on div "Tere, Partner Kuukaardi ostulimiiti saavad taotleda kõik sissetulekut omavad Pa…" at bounding box center [173, 292] width 153 height 24
click at [128, 352] on div "Tere! Palun saatke [PERSON_NAME] tuvastamiseks Teie viitenumber." at bounding box center [173, 352] width 153 height 24
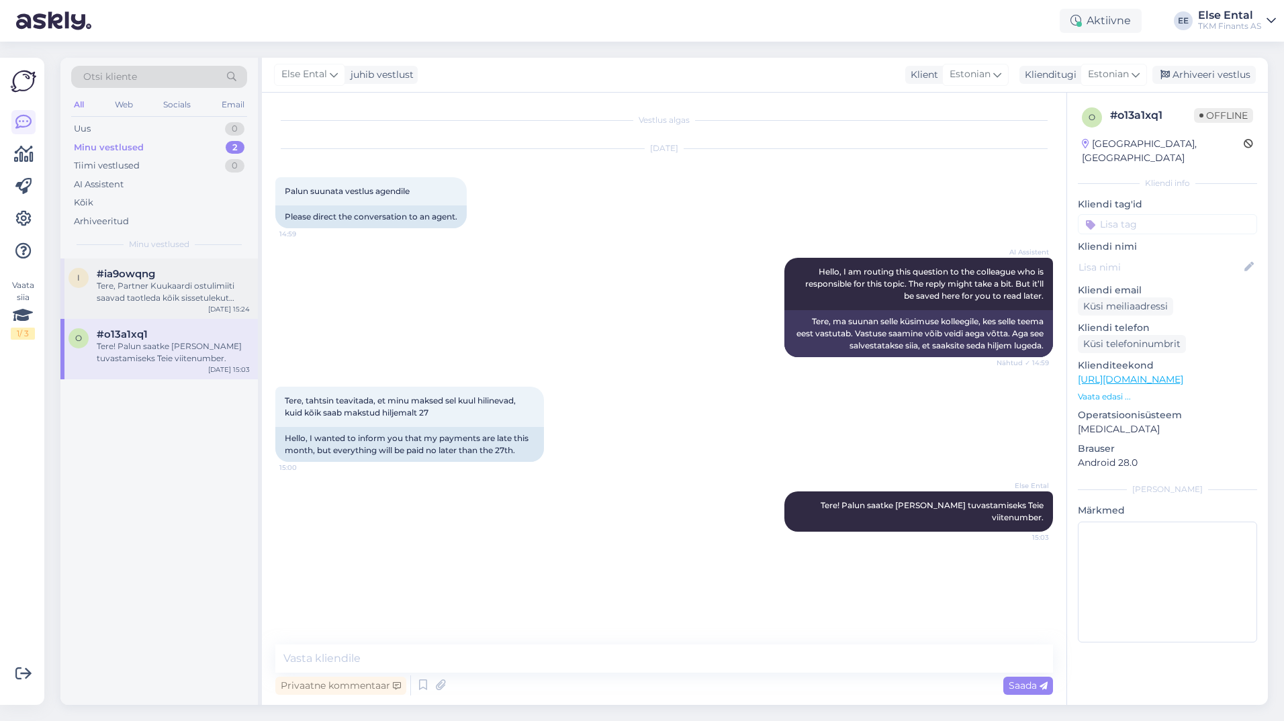
click at [159, 295] on div "Tere, Partner Kuukaardi ostulimiiti saavad taotleda kõik sissetulekut omavad Pa…" at bounding box center [173, 292] width 153 height 24
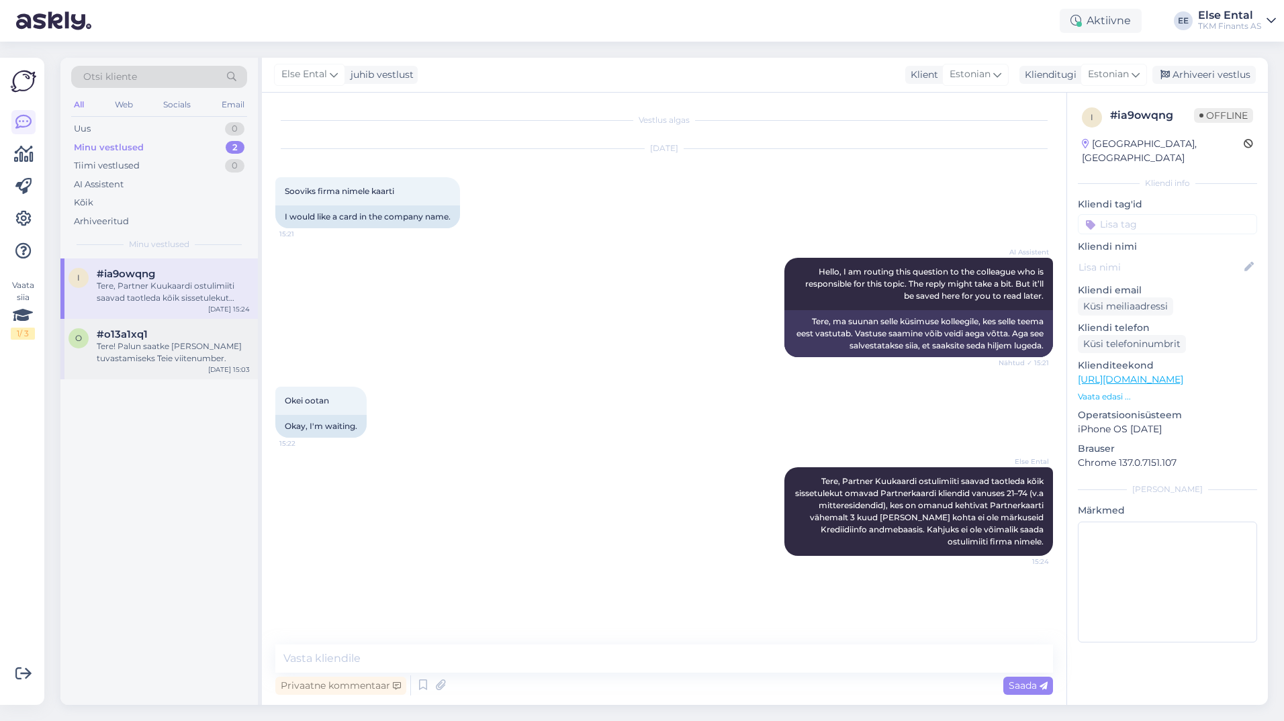
click at [228, 361] on div "Tere! Palun saatke [PERSON_NAME] tuvastamiseks Teie viitenumber." at bounding box center [173, 352] width 153 height 24
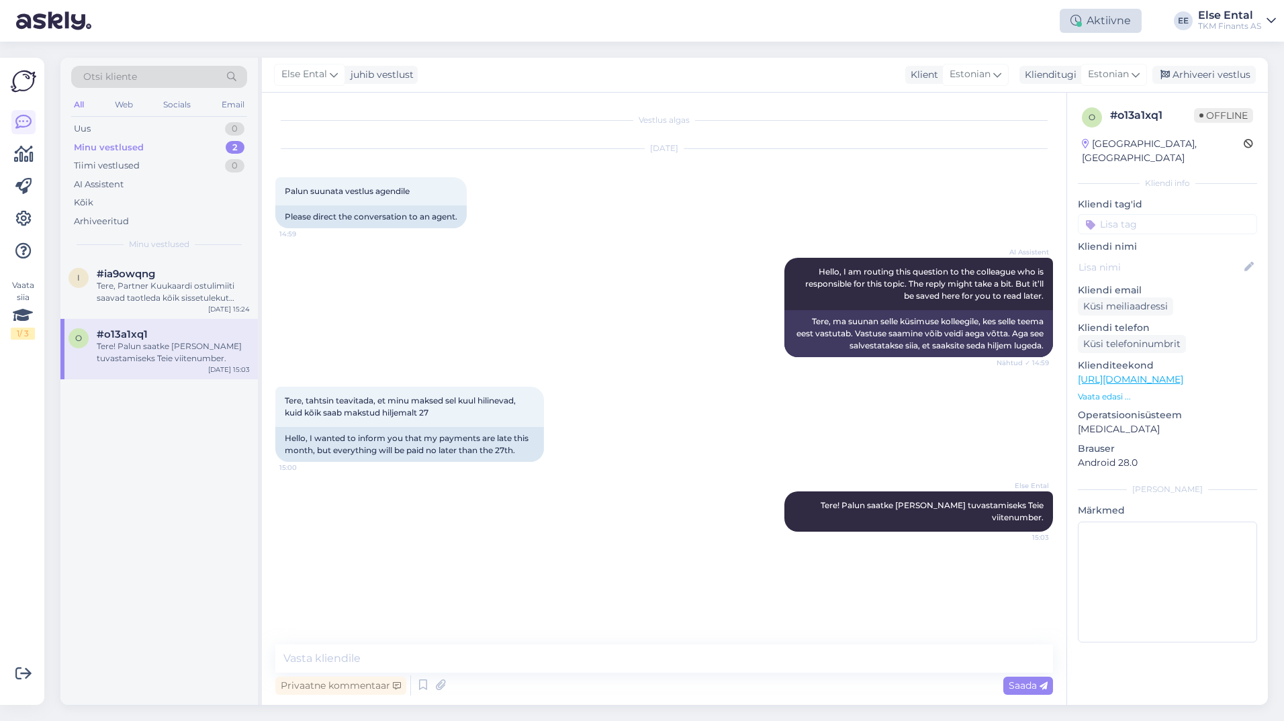
click at [1096, 30] on div "Aktiivne" at bounding box center [1100, 21] width 82 height 24
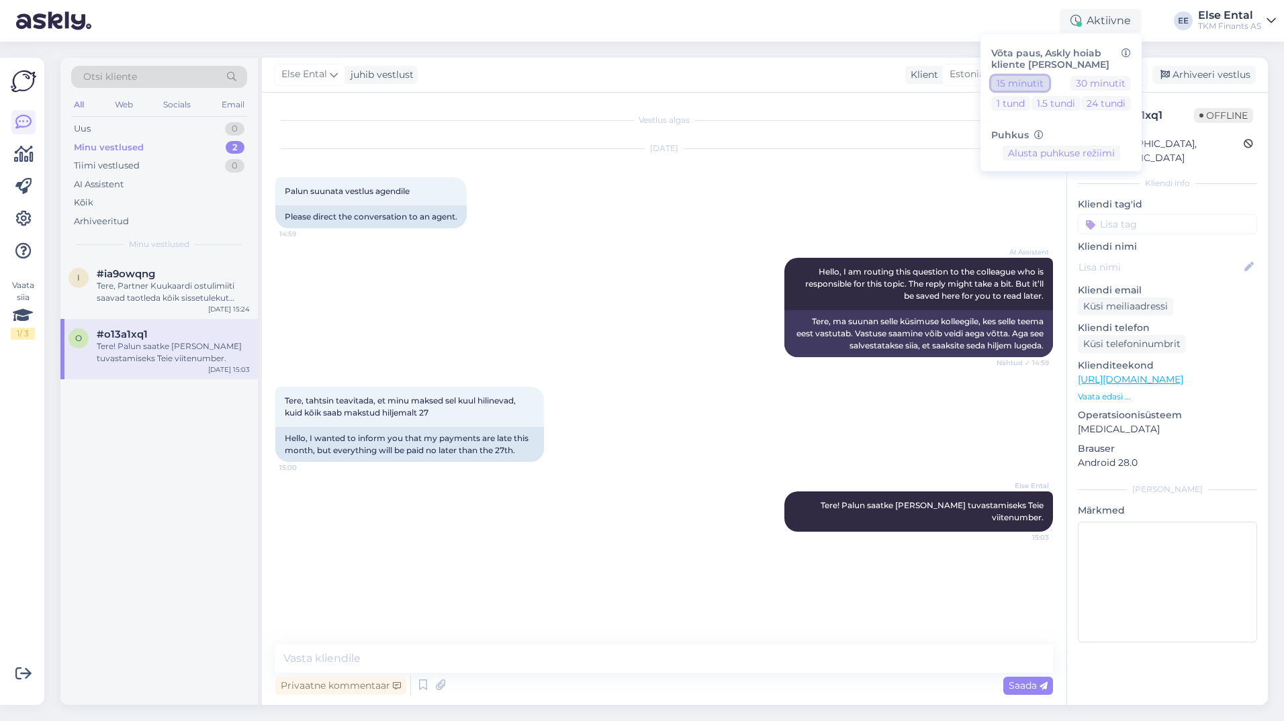
click at [1039, 85] on button "15 minutit" at bounding box center [1020, 83] width 58 height 15
click at [1049, 199] on button "Lõpeta paus" at bounding box center [1061, 195] width 68 height 15
click at [762, 244] on div "AI Assistent Hello, I am routing this question to the colleague who is responsi…" at bounding box center [663, 307] width 777 height 129
click at [117, 295] on div "Tere, Partner Kuukaardi ostulimiiti saavad taotleda kõik sissetulekut omavad Pa…" at bounding box center [173, 292] width 153 height 24
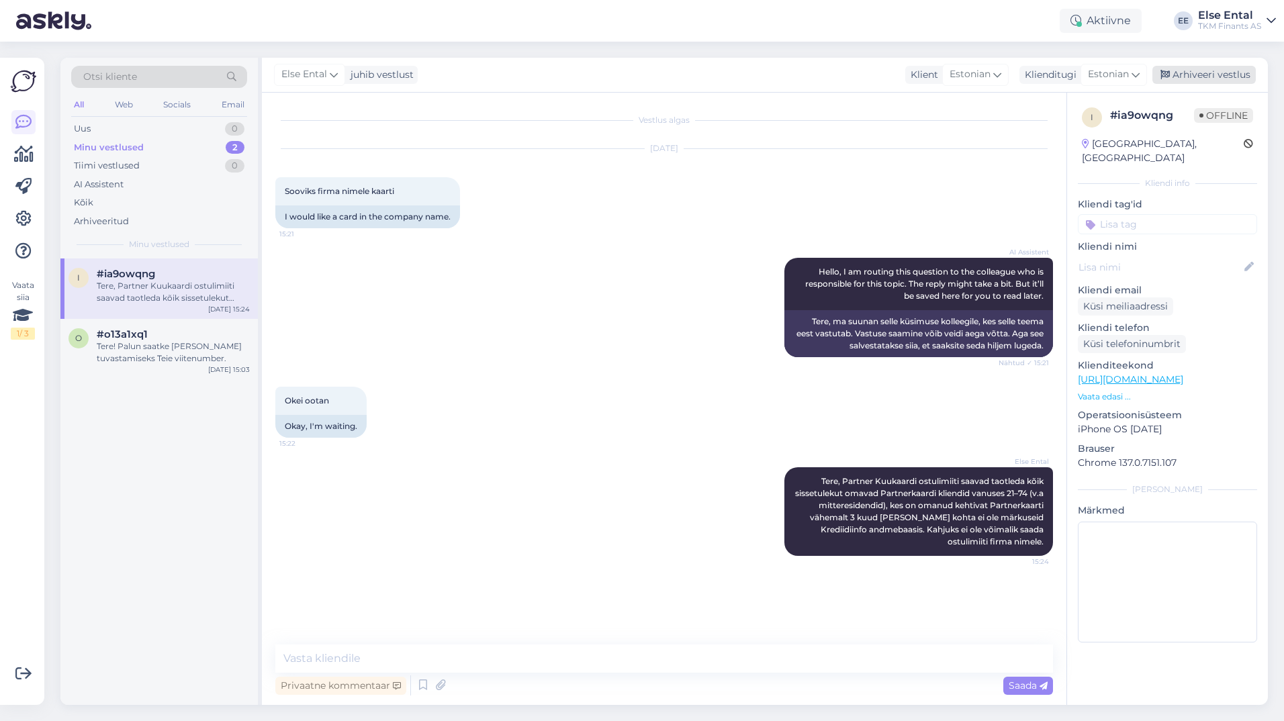
click at [1198, 83] on div "Arhiveeri vestlus" at bounding box center [1203, 75] width 103 height 18
